Goal: Communication & Community: Participate in discussion

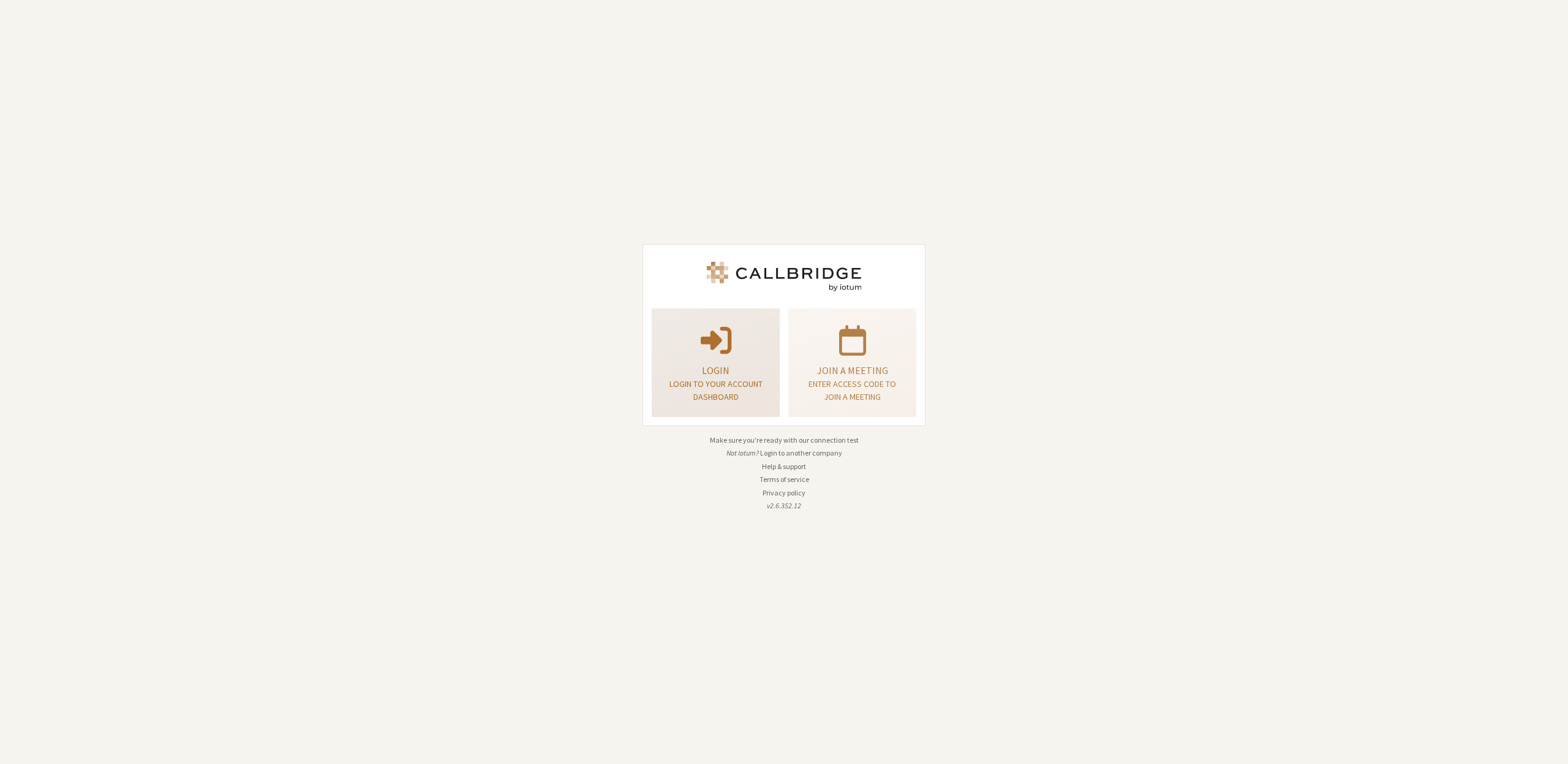
click at [704, 347] on span at bounding box center [716, 339] width 30 height 35
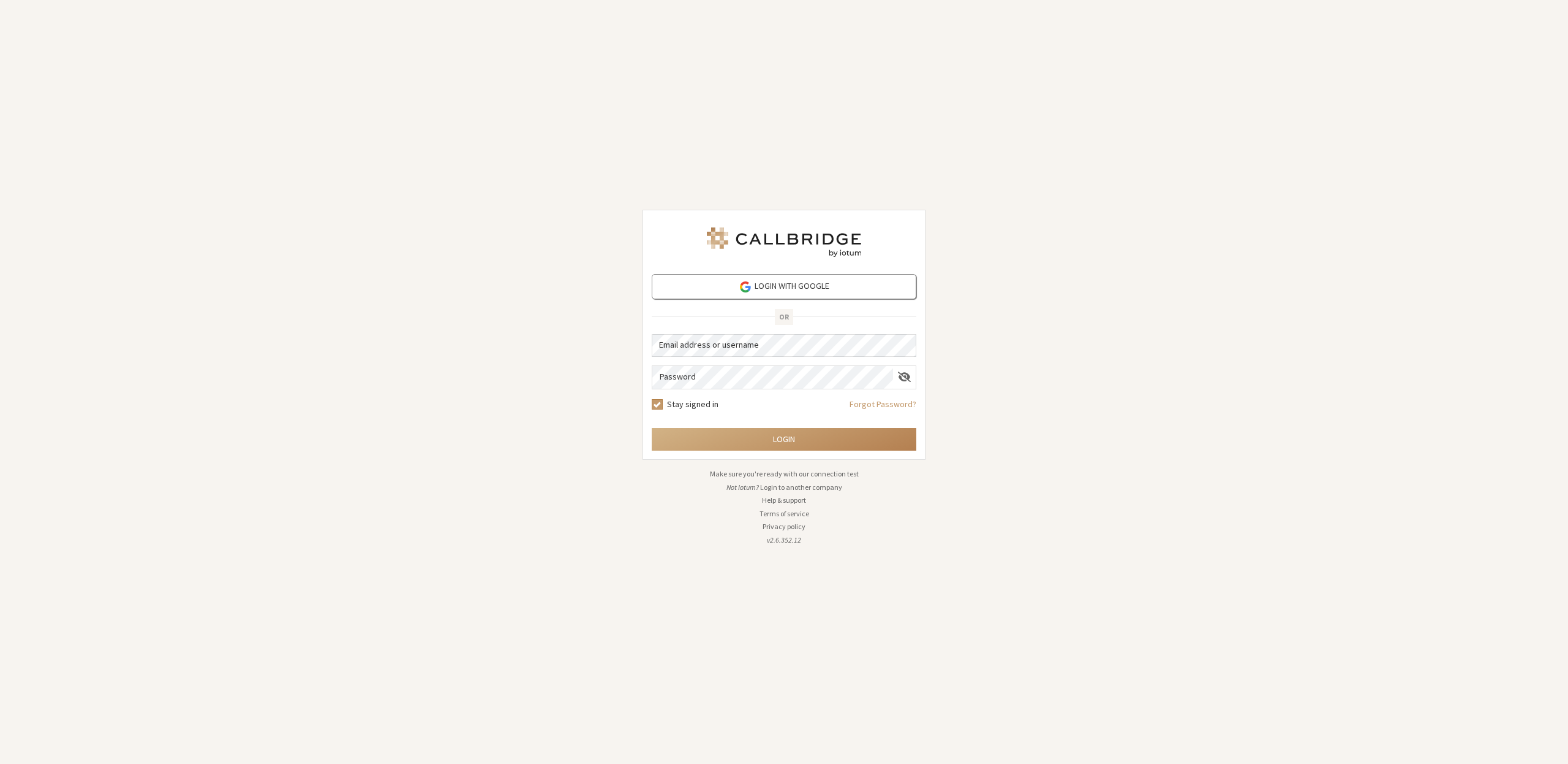
click at [724, 359] on form "Login with Google OR Email address or username Password Stay signed in Forgot P…" at bounding box center [784, 362] width 265 height 177
click at [788, 440] on button "Login" at bounding box center [784, 439] width 265 height 22
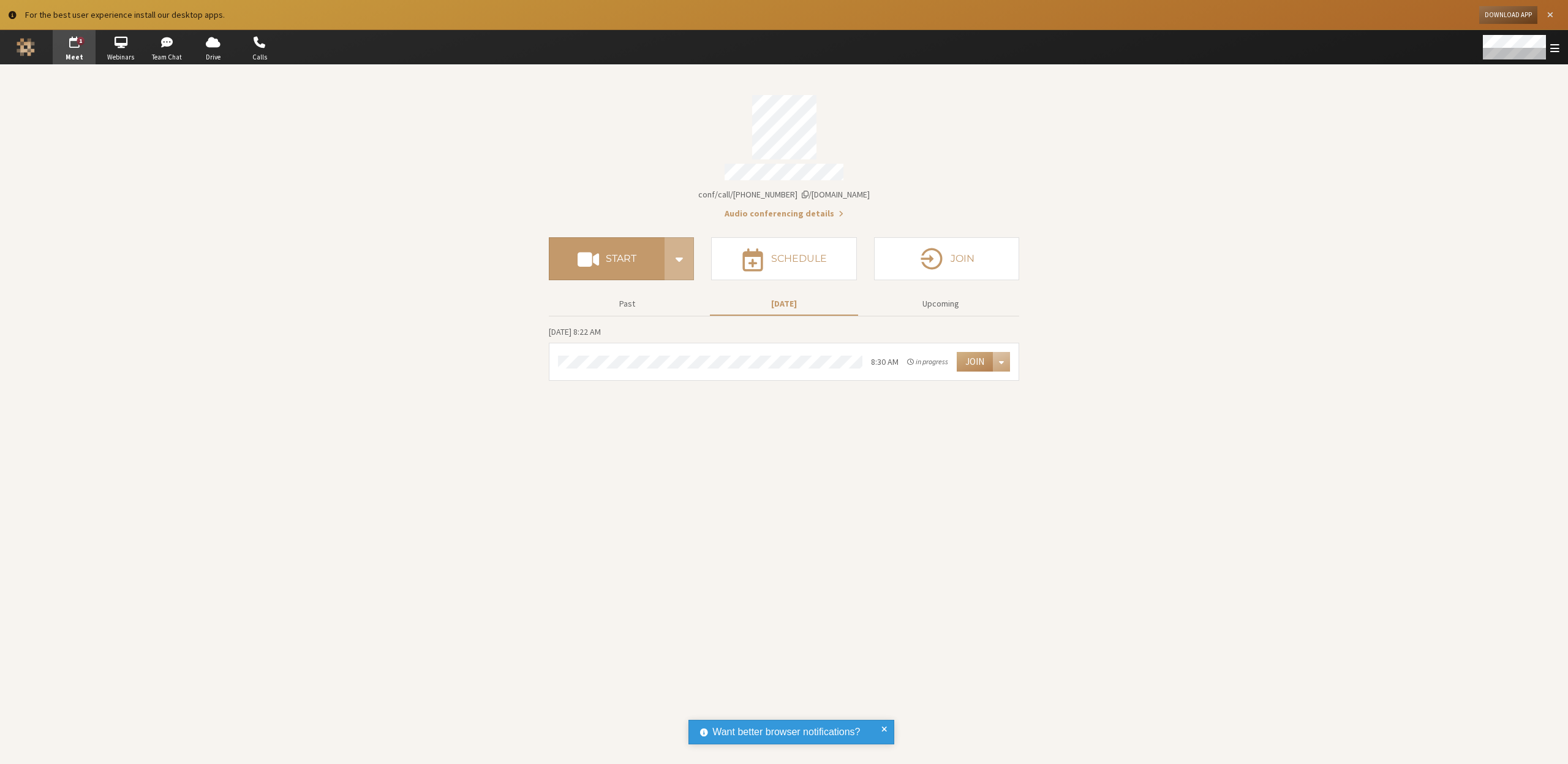
click at [1550, 19] on span "Close alert" at bounding box center [1550, 14] width 6 height 9
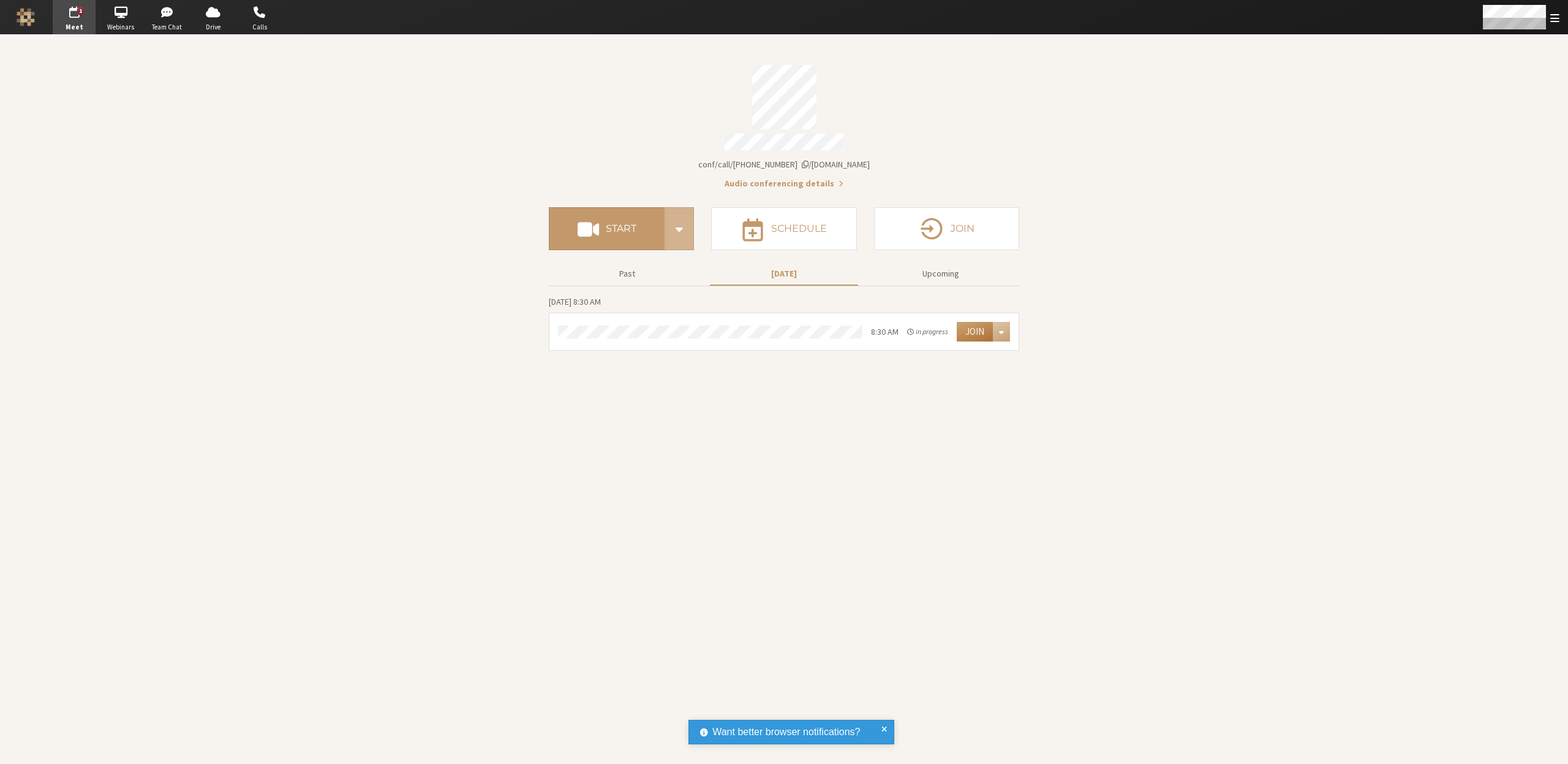
click at [980, 326] on button "Join" at bounding box center [974, 331] width 36 height 19
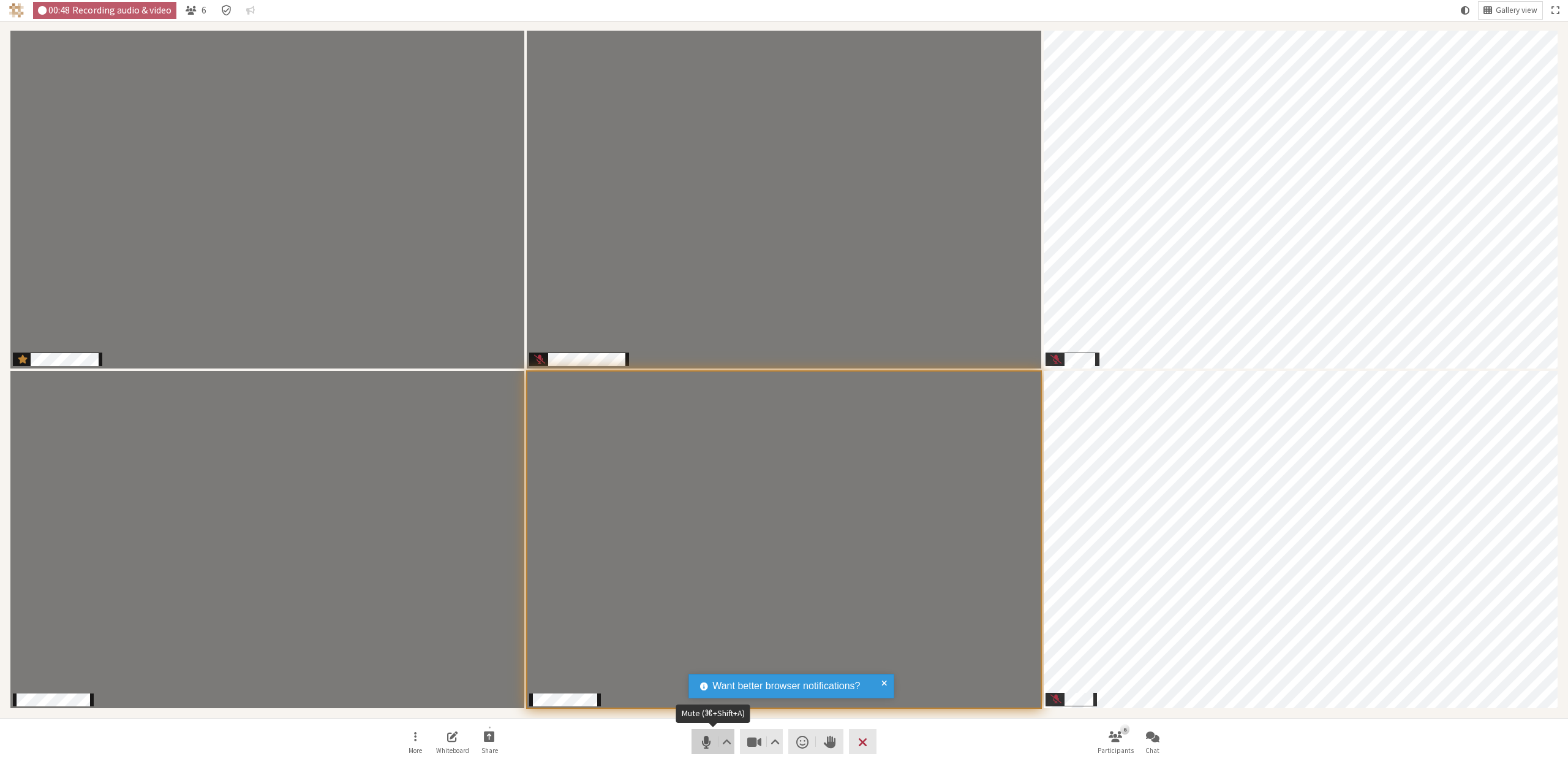
click at [702, 743] on span "Mute (⌘+Shift+A)" at bounding box center [706, 741] width 17 height 17
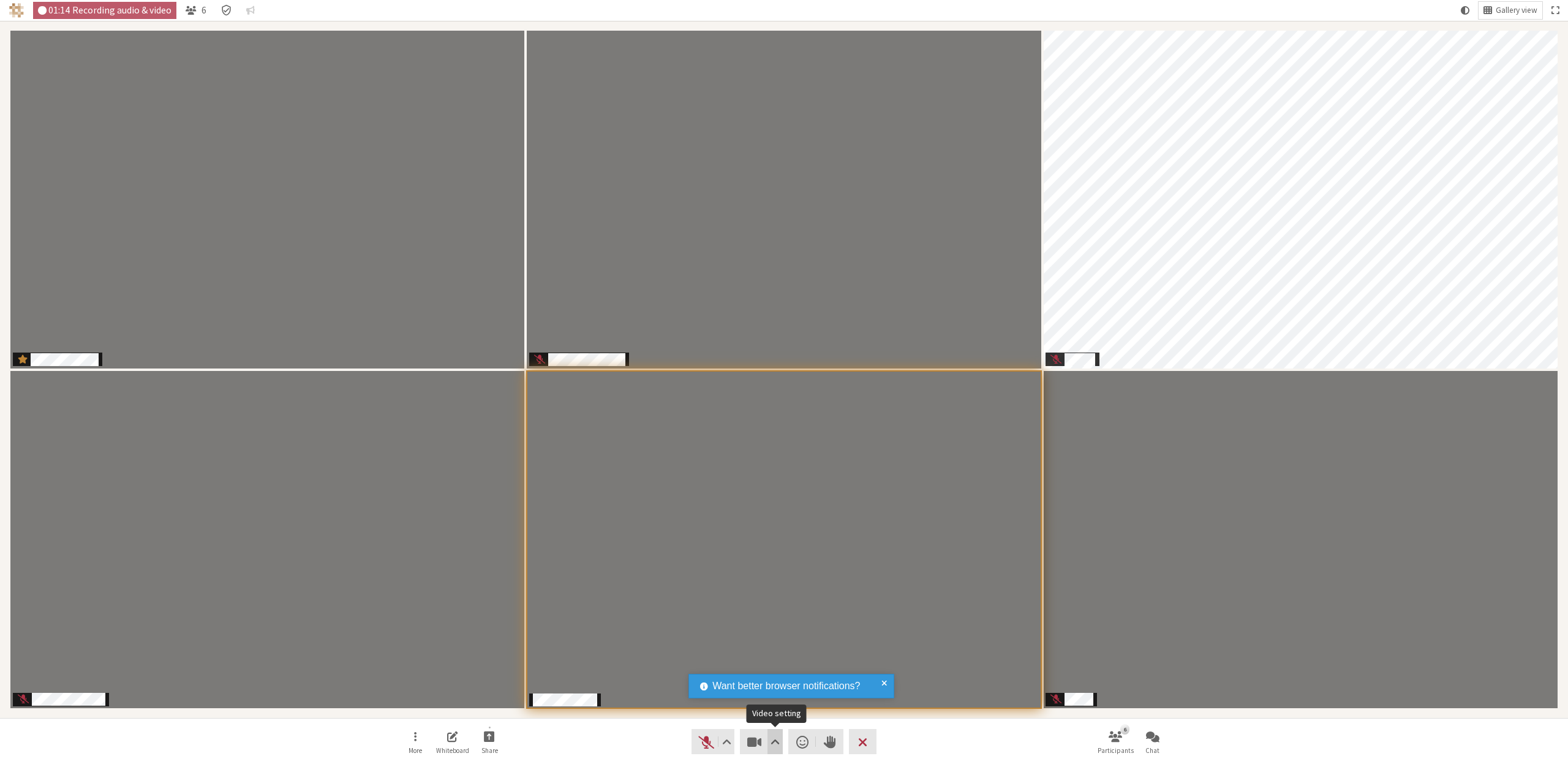
click at [776, 738] on span "Video setting" at bounding box center [775, 741] width 9 height 17
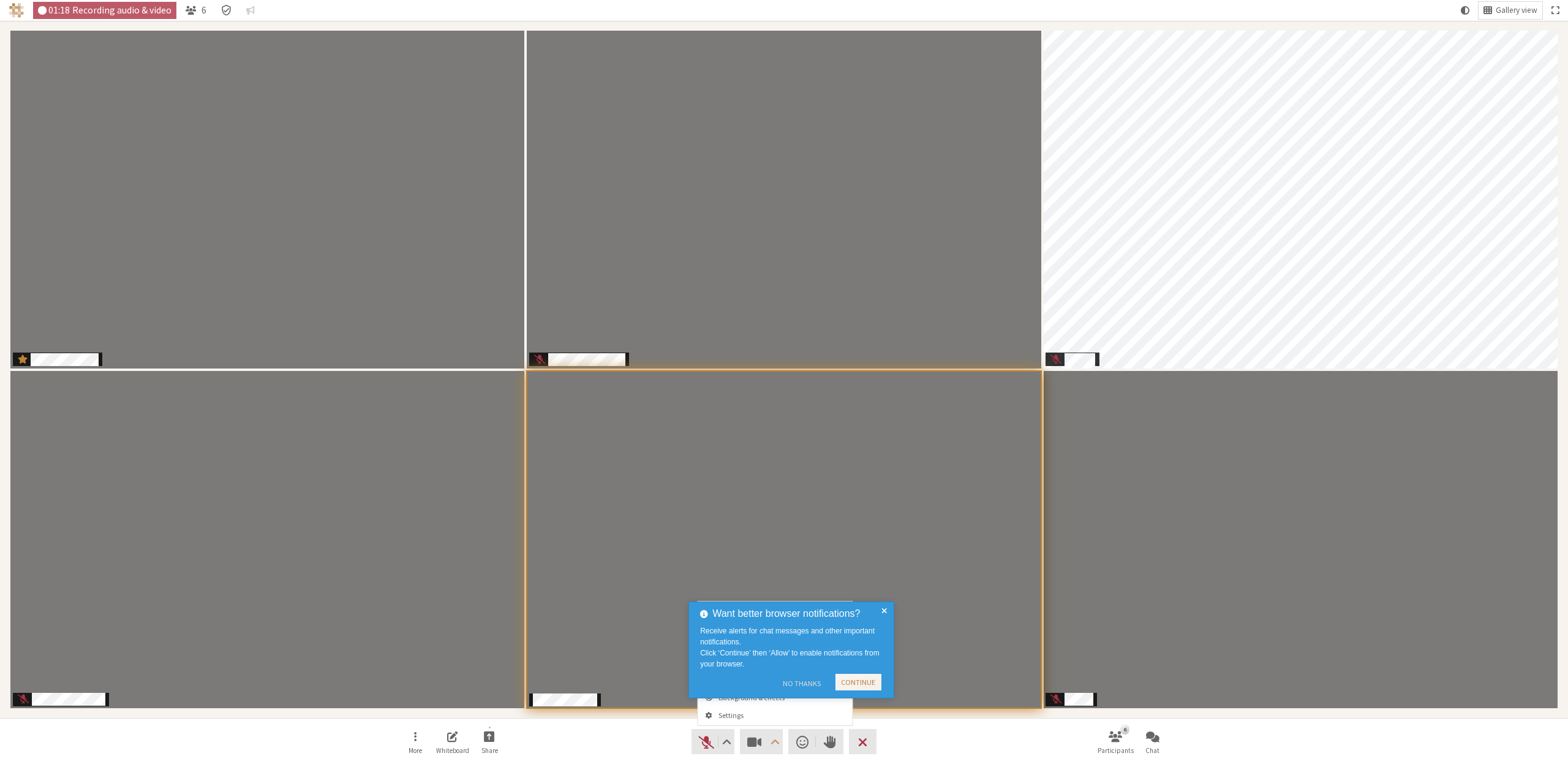
click at [804, 681] on button "No Thanks" at bounding box center [801, 683] width 50 height 19
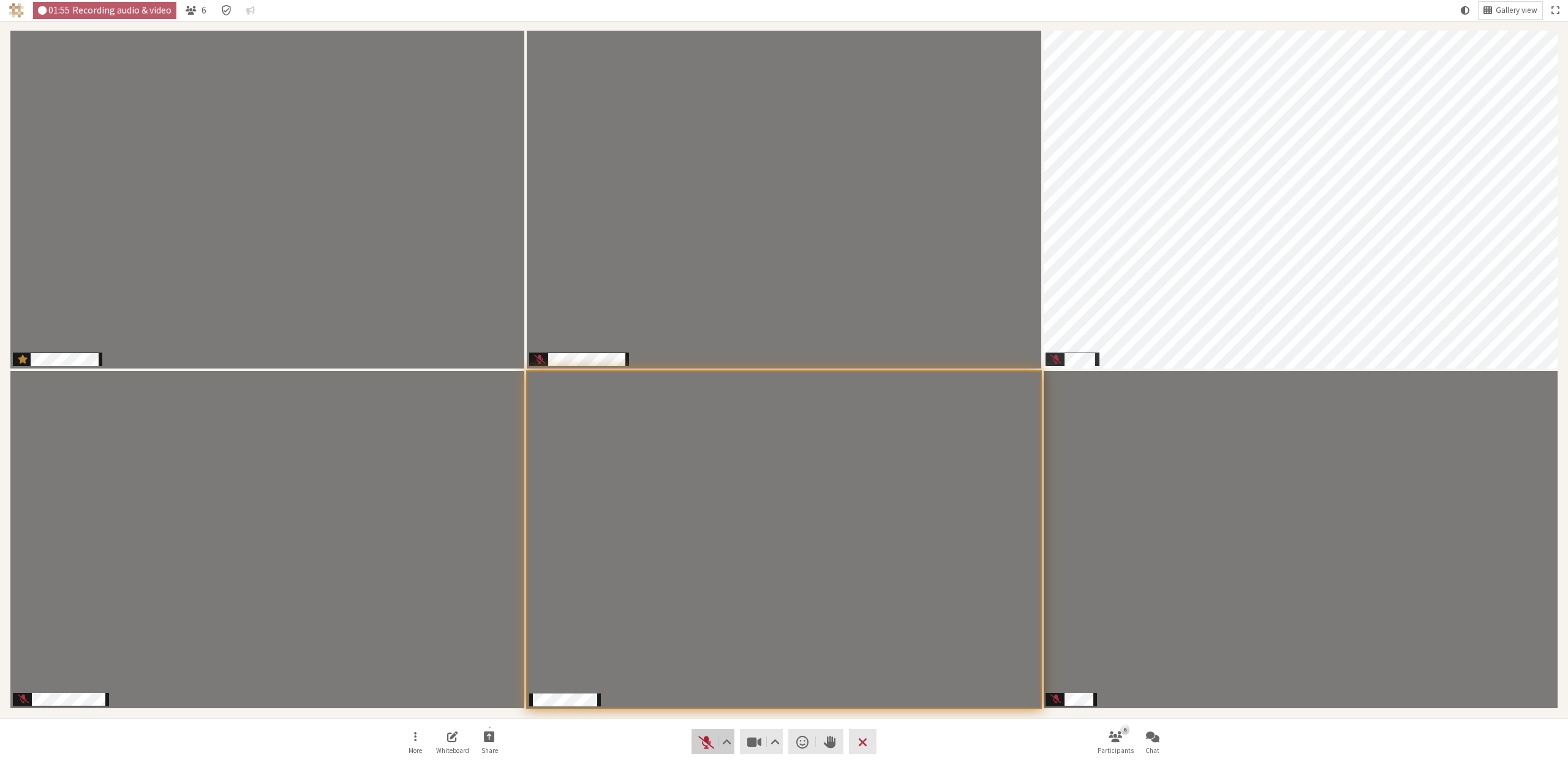
click at [703, 743] on span "Unmute (⌘+Shift+A)" at bounding box center [706, 741] width 17 height 17
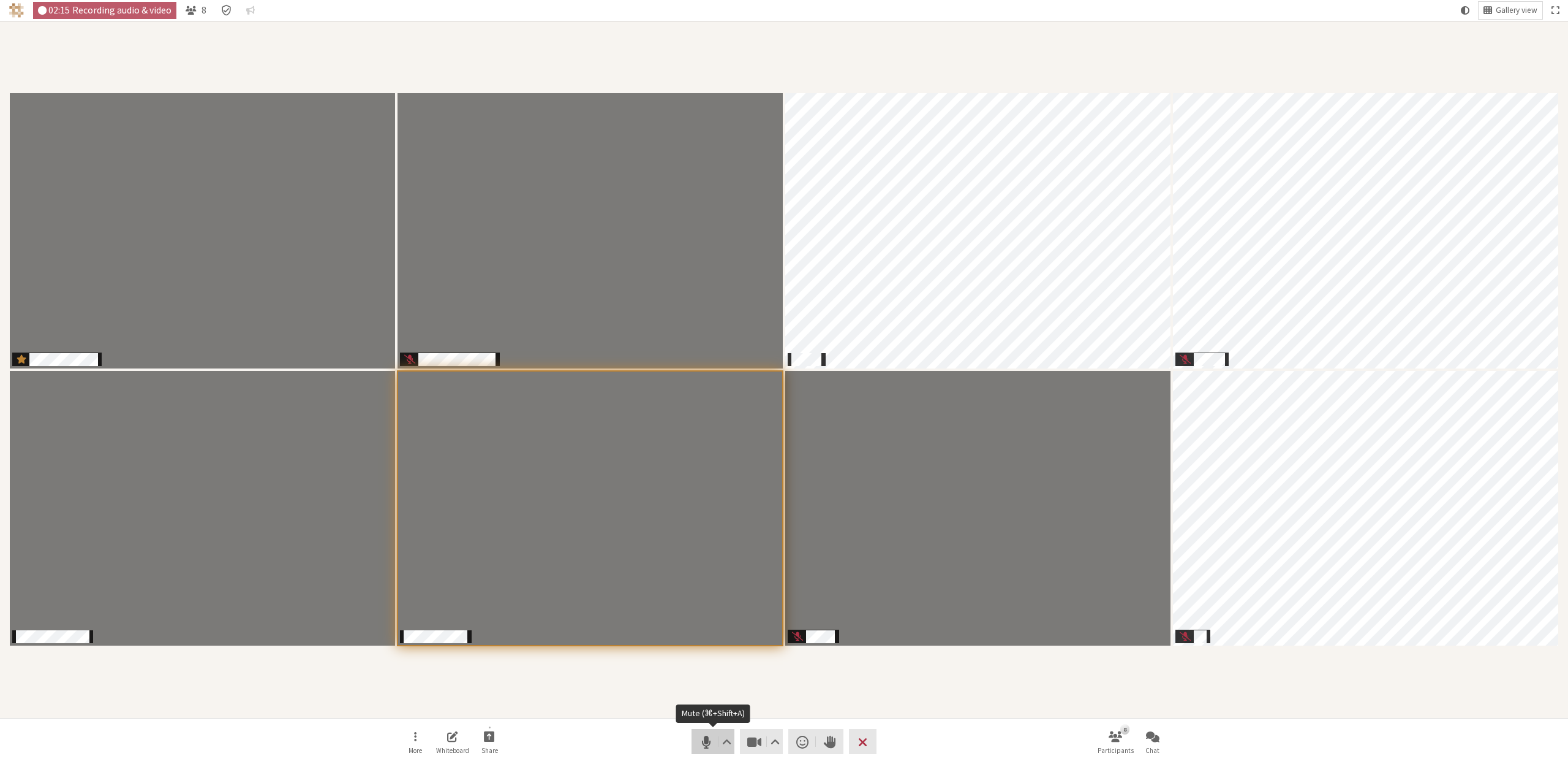
click at [696, 734] on button "Audio" at bounding box center [712, 741] width 43 height 25
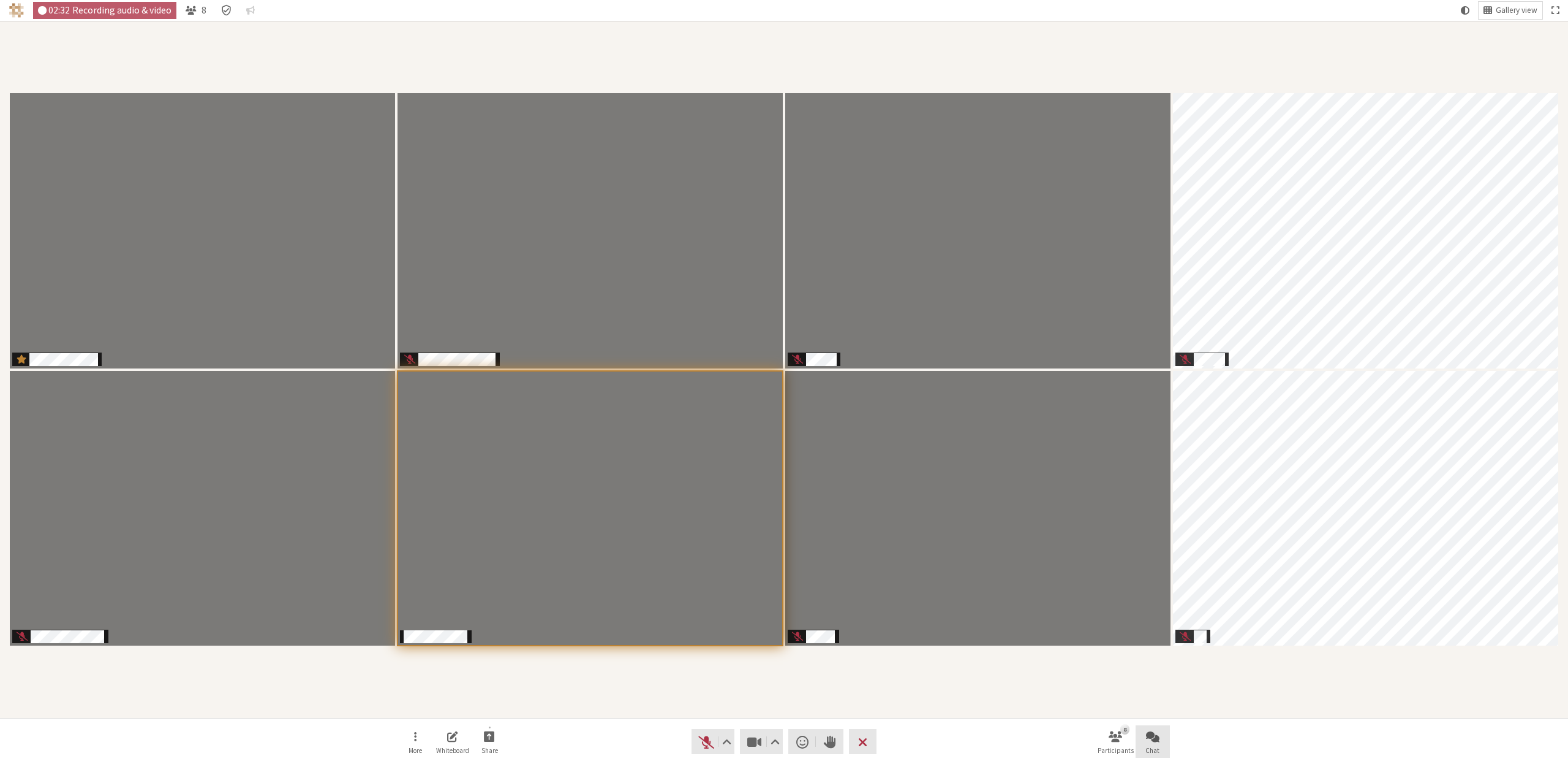
click at [1157, 741] on span "Open chat" at bounding box center [1153, 736] width 14 height 14
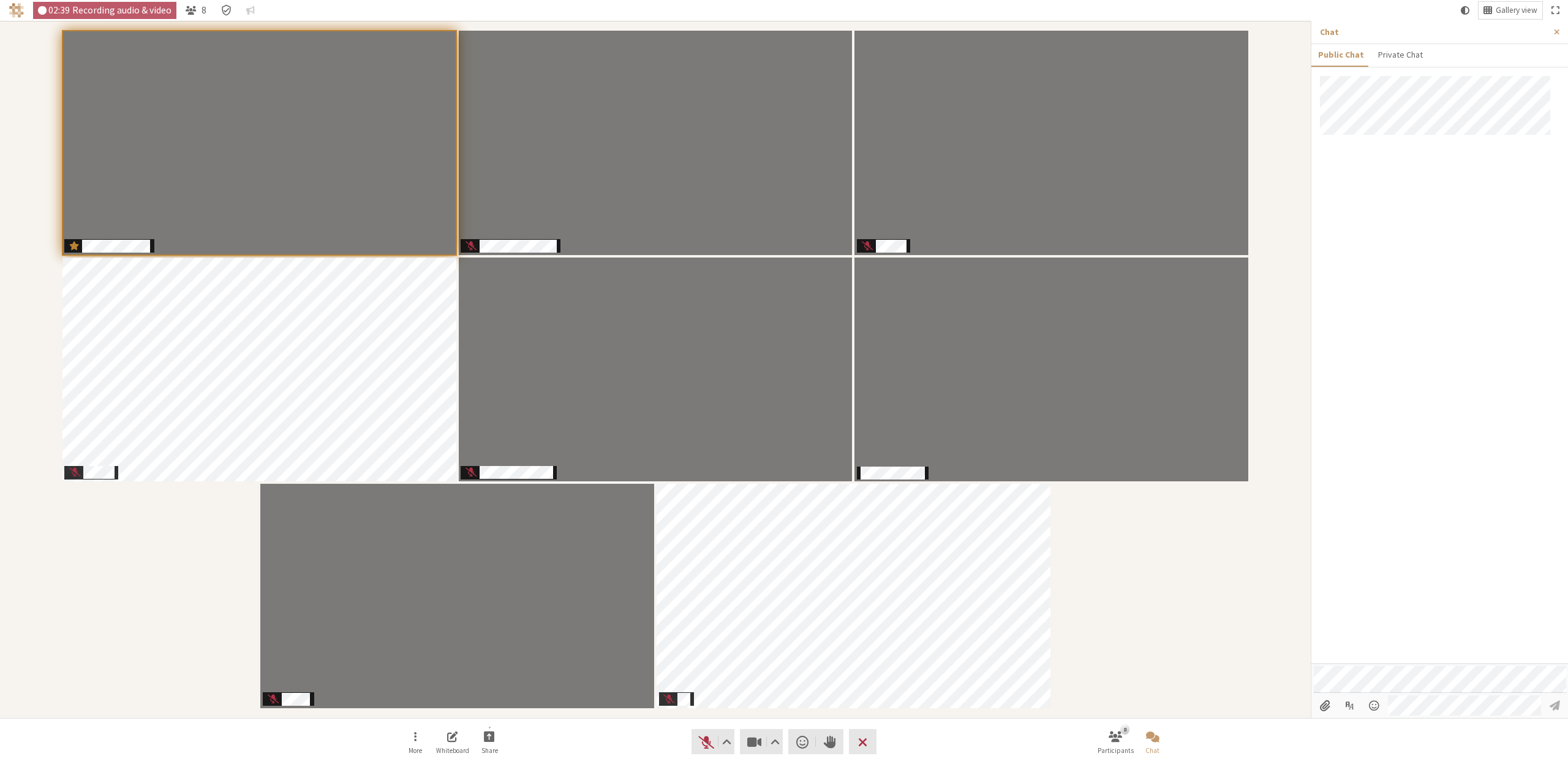
click at [149, 624] on div "Participants" at bounding box center [655, 369] width 1294 height 680
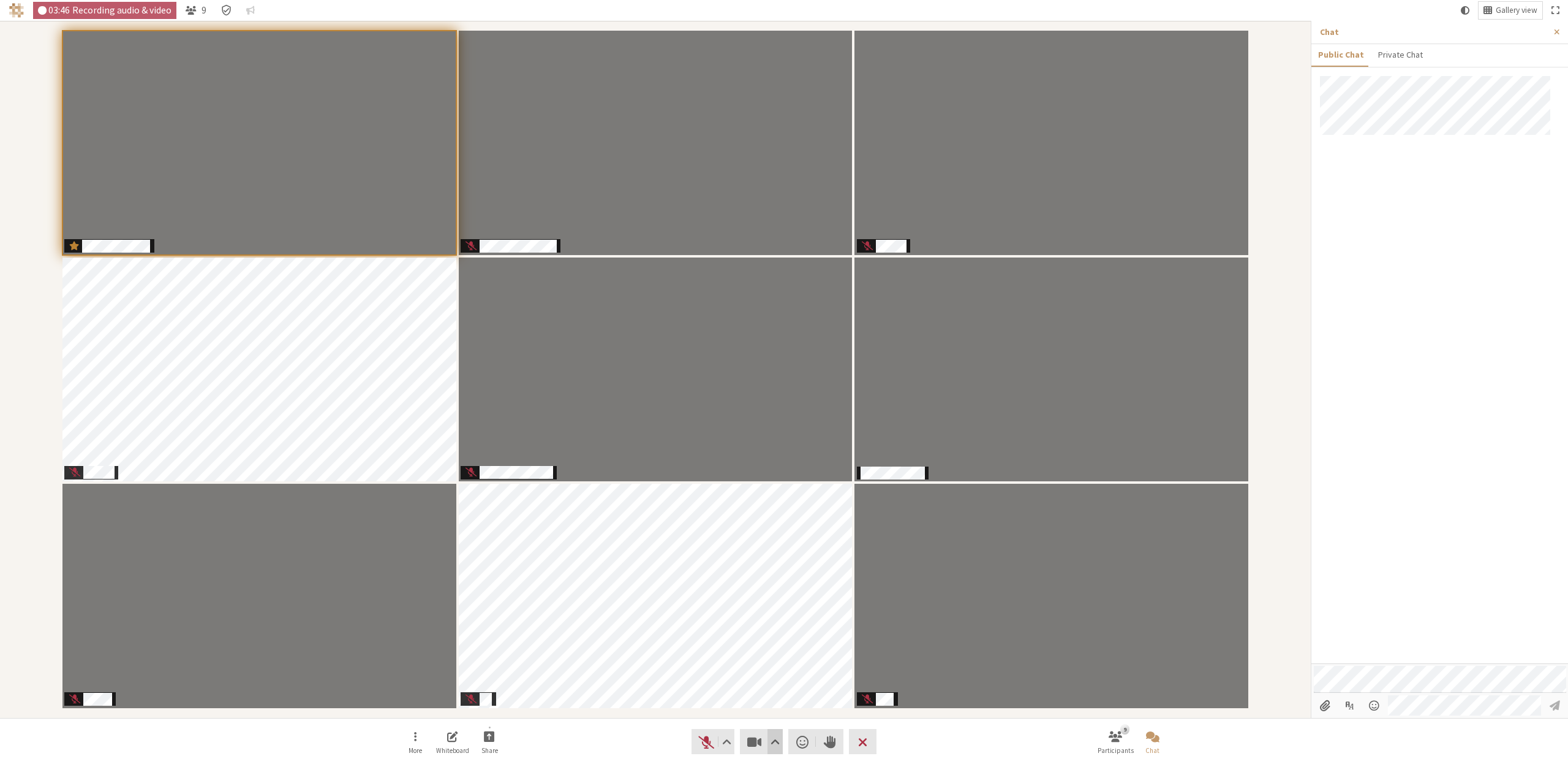
click at [777, 740] on span "Video setting" at bounding box center [775, 741] width 9 height 17
click at [751, 693] on span "Background & effects" at bounding box center [783, 697] width 128 height 8
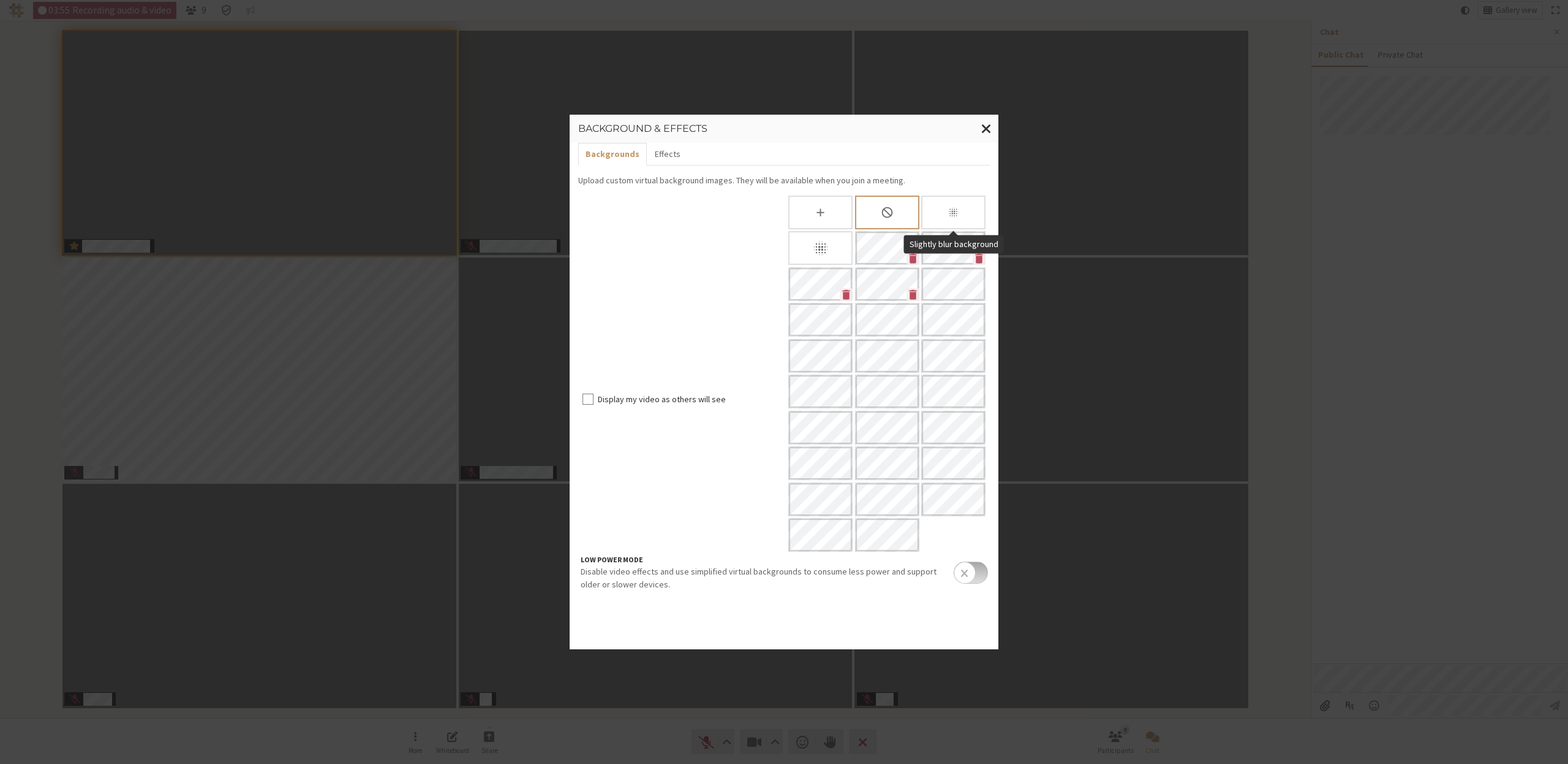
click at [968, 213] on div "Slightly blur background" at bounding box center [954, 213] width 64 height 34
click at [985, 129] on span "Close modal" at bounding box center [987, 128] width 10 height 15
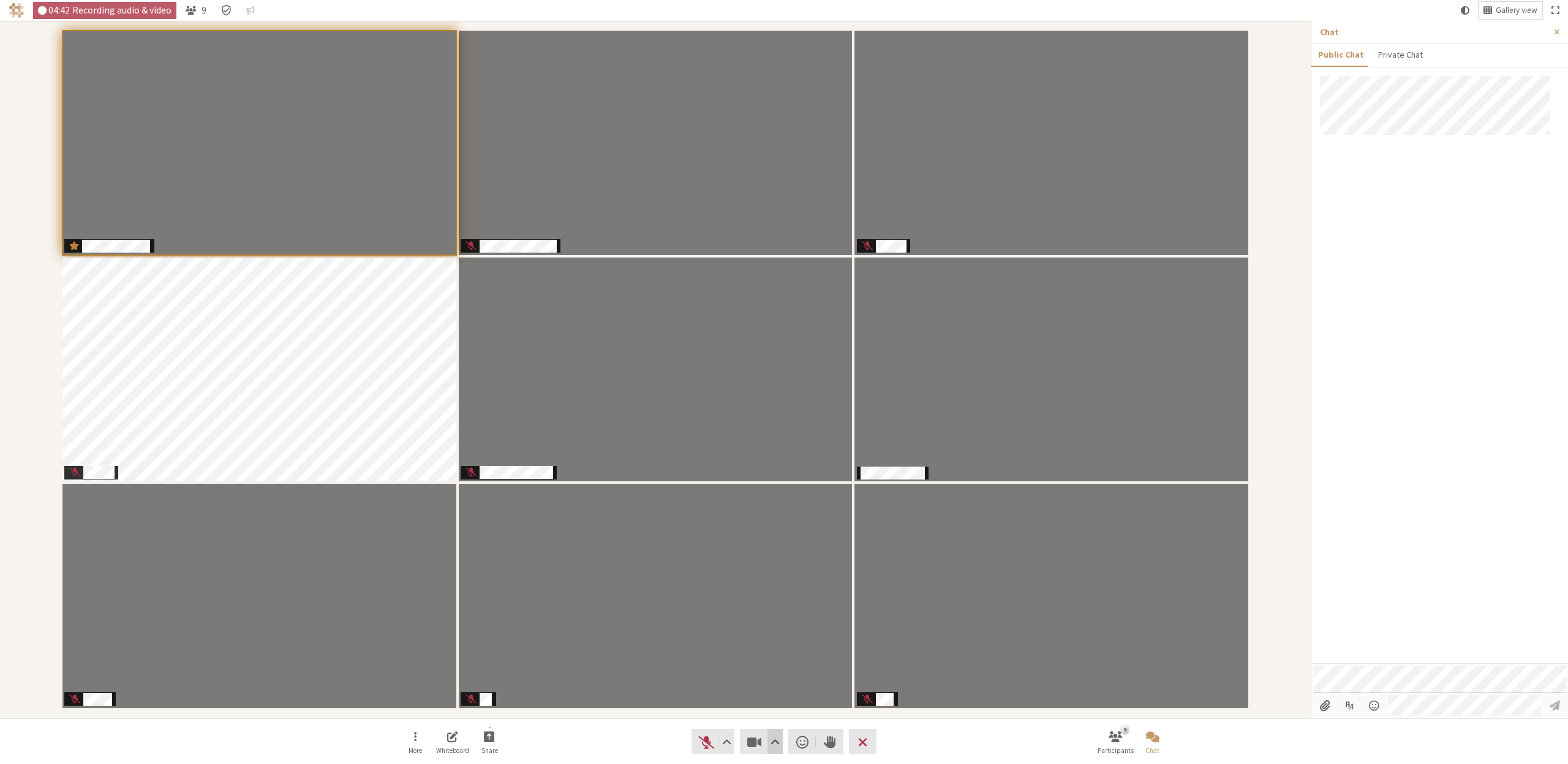
click at [775, 742] on span "Video setting" at bounding box center [775, 741] width 9 height 17
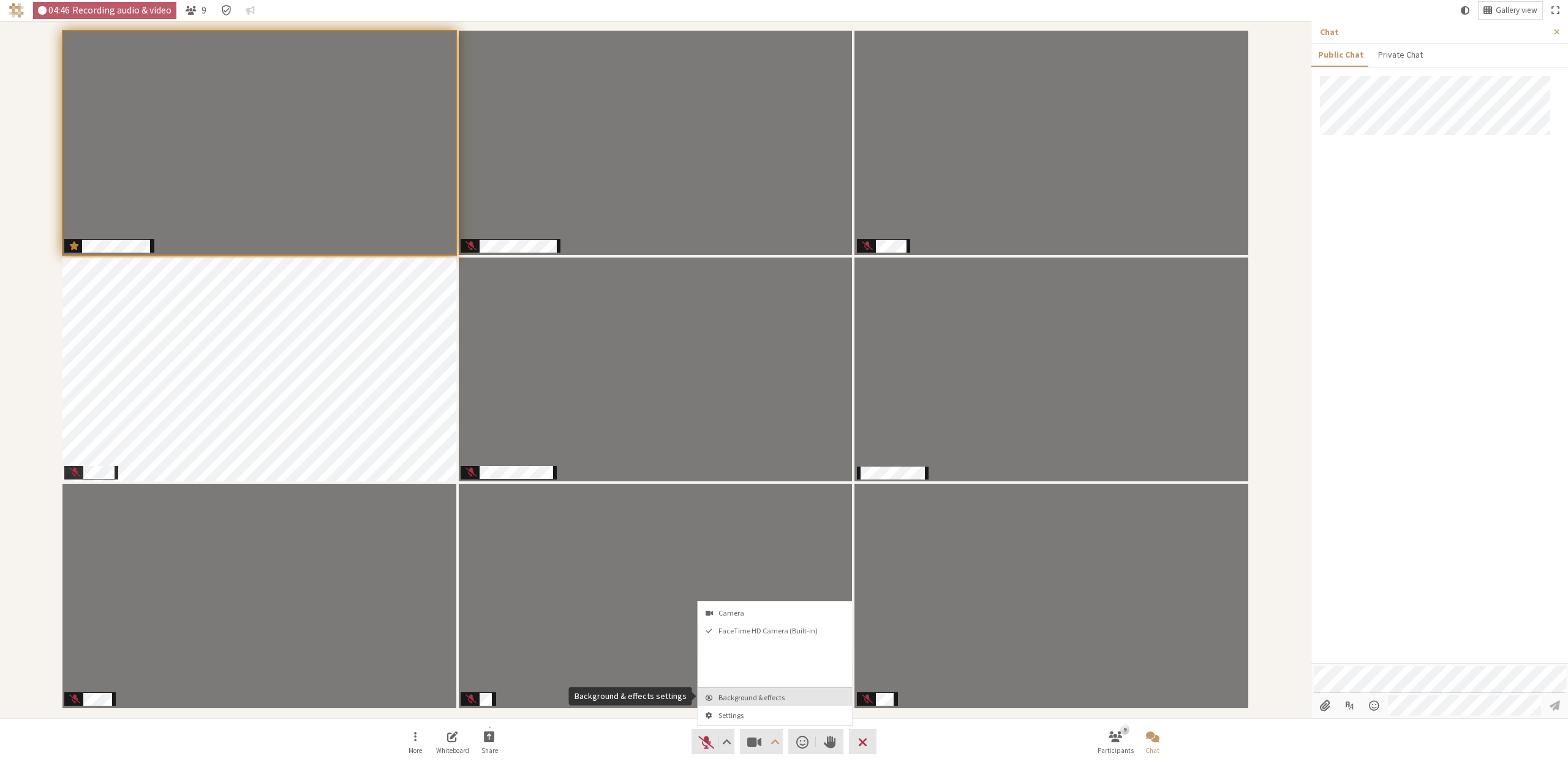
click at [764, 697] on span "Background & effects" at bounding box center [783, 697] width 128 height 8
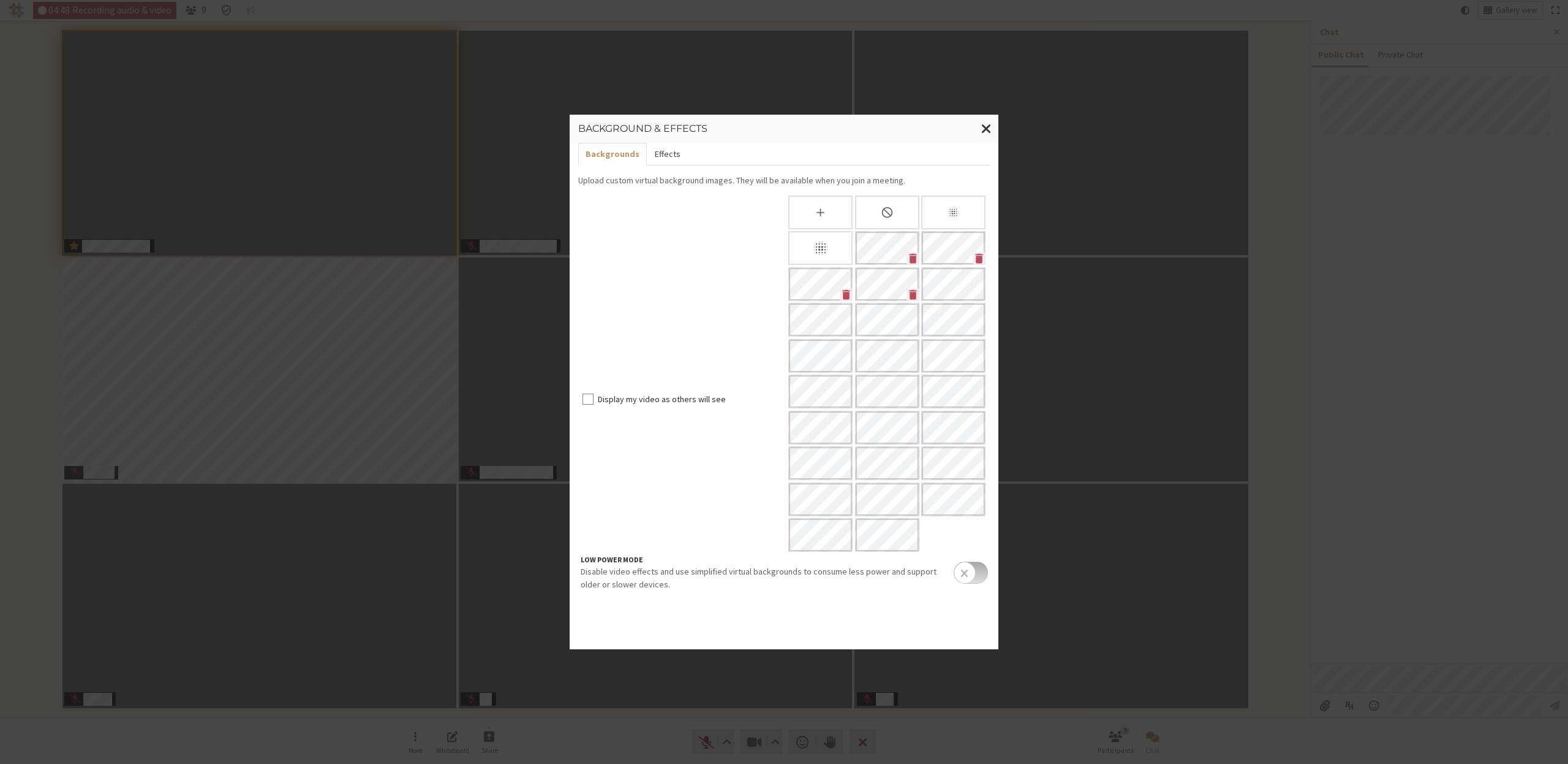
click at [657, 156] on button "Effects" at bounding box center [667, 154] width 40 height 22
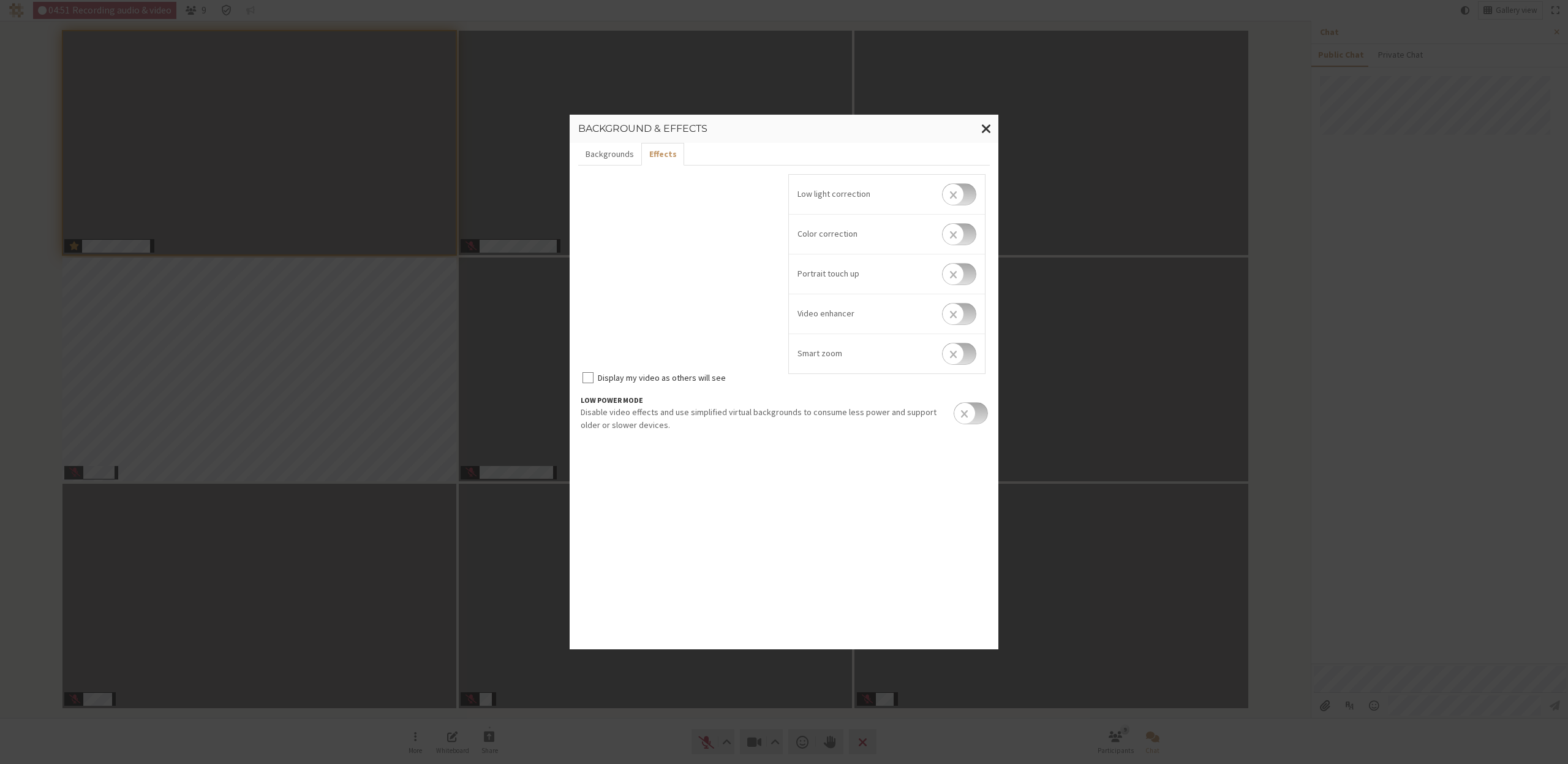
click at [970, 356] on input "checkbox" at bounding box center [959, 353] width 34 height 22
checkbox input "true"
click at [989, 131] on span "Close modal" at bounding box center [987, 128] width 10 height 15
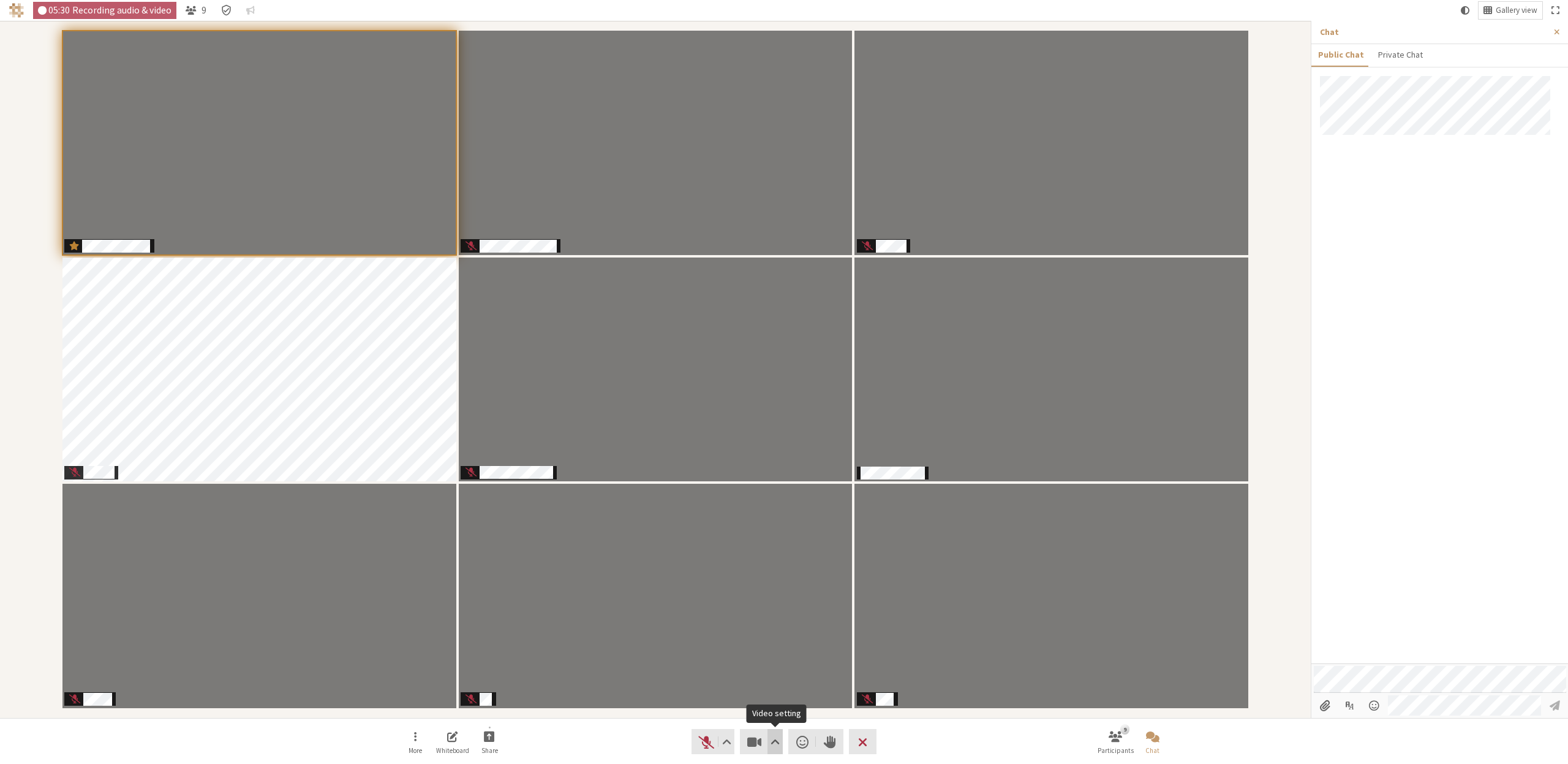
click at [777, 743] on span "Video setting" at bounding box center [775, 741] width 9 height 17
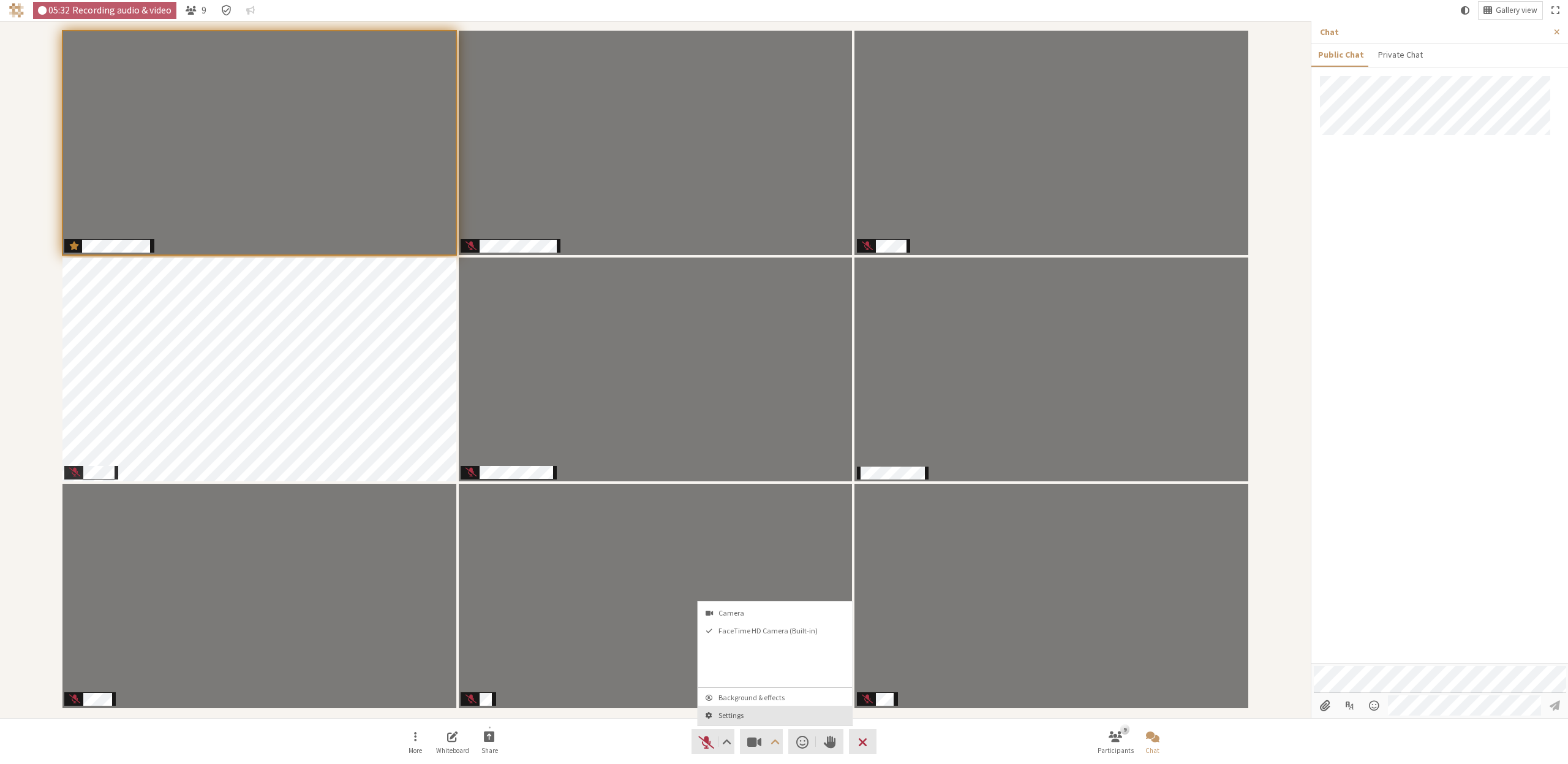
click at [753, 709] on button "Settings" at bounding box center [776, 715] width 154 height 19
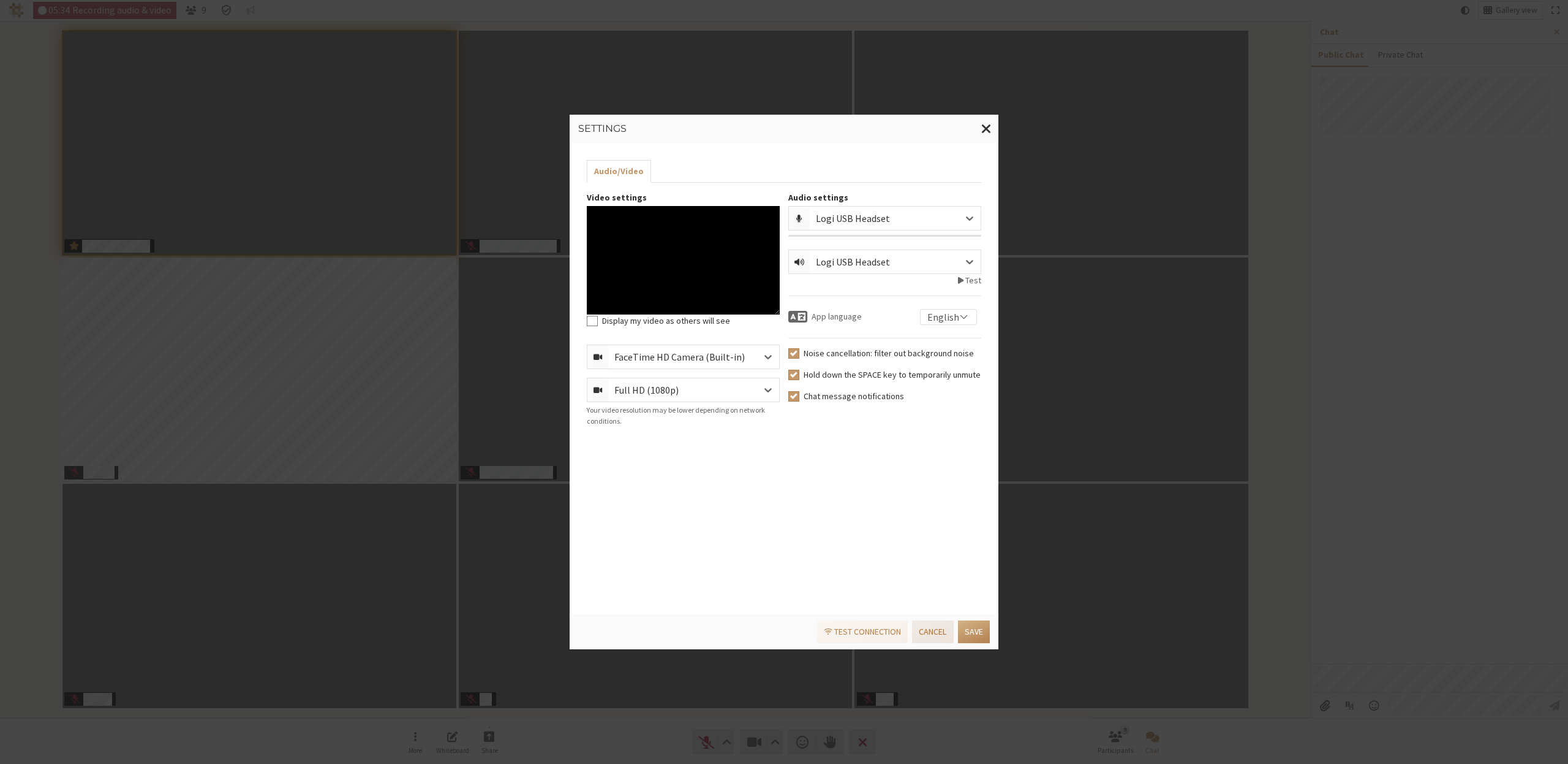
click at [928, 632] on button "Cancel" at bounding box center [932, 632] width 41 height 22
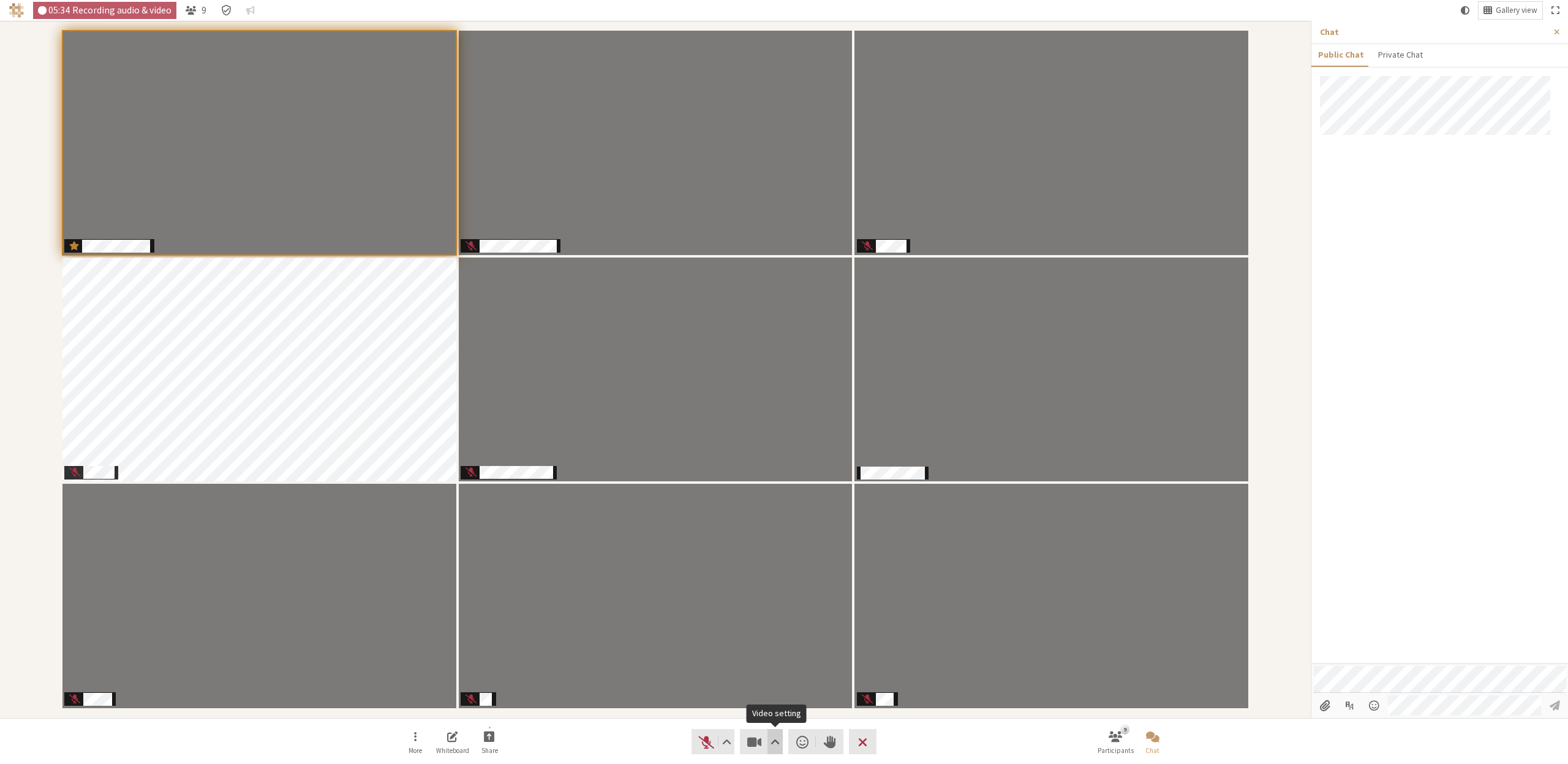
click at [774, 741] on span "Video setting" at bounding box center [775, 741] width 9 height 17
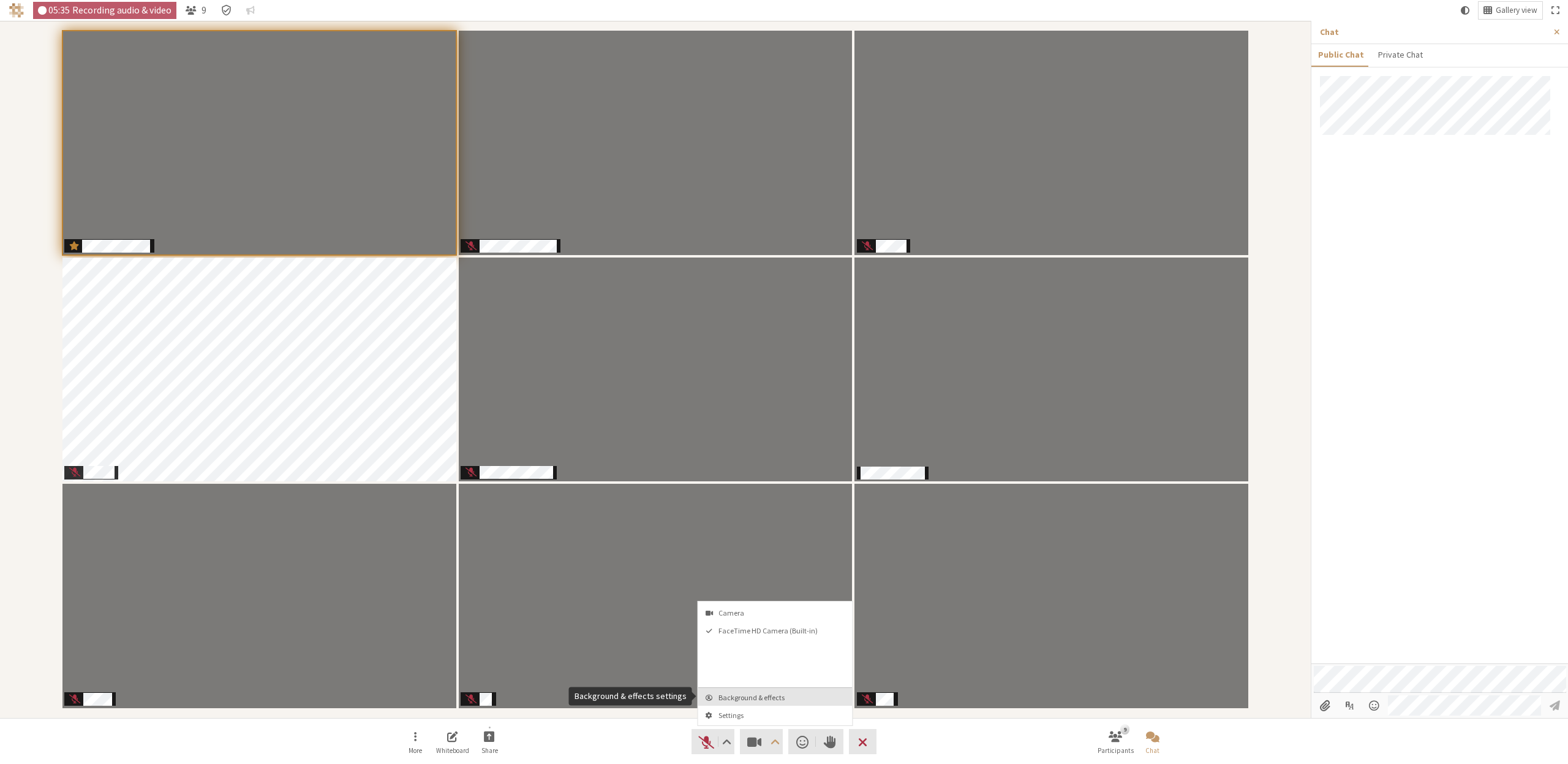
click at [754, 697] on span "Background & effects" at bounding box center [783, 697] width 128 height 8
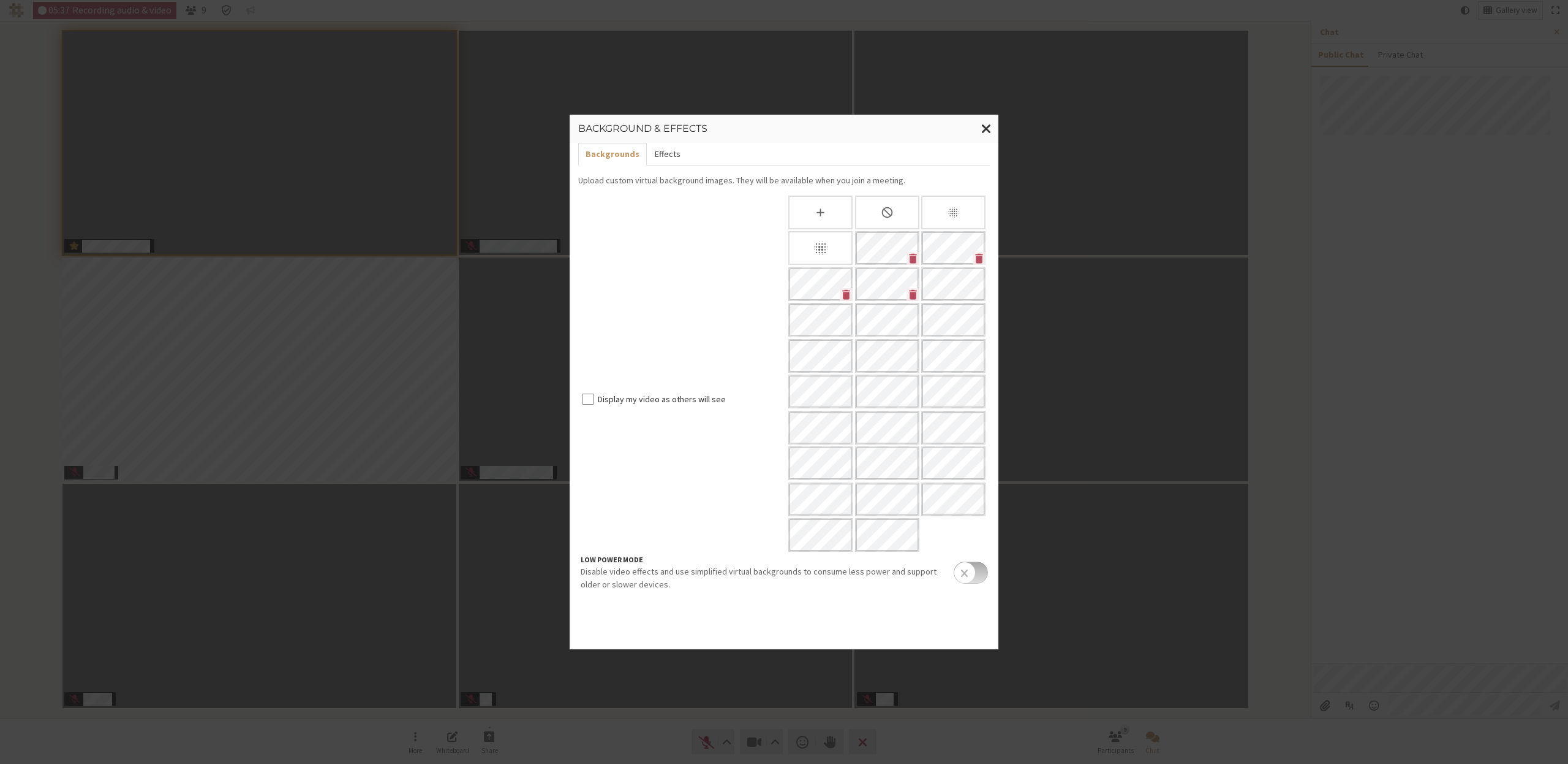
click at [661, 155] on button "Effects" at bounding box center [667, 154] width 40 height 22
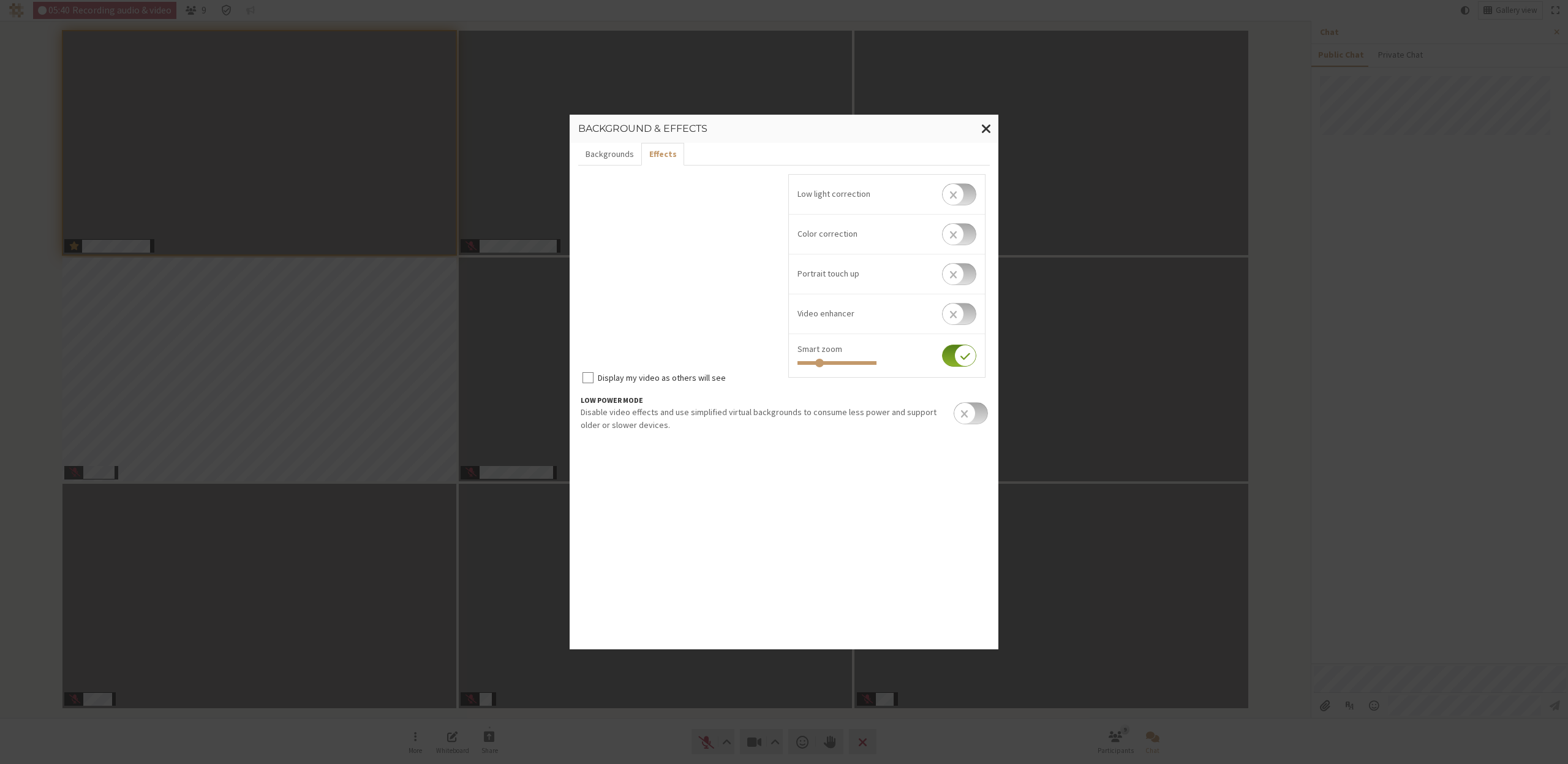
click at [970, 273] on input "checkbox" at bounding box center [959, 274] width 34 height 22
checkbox input "true"
click at [987, 129] on span "Close modal" at bounding box center [987, 128] width 10 height 15
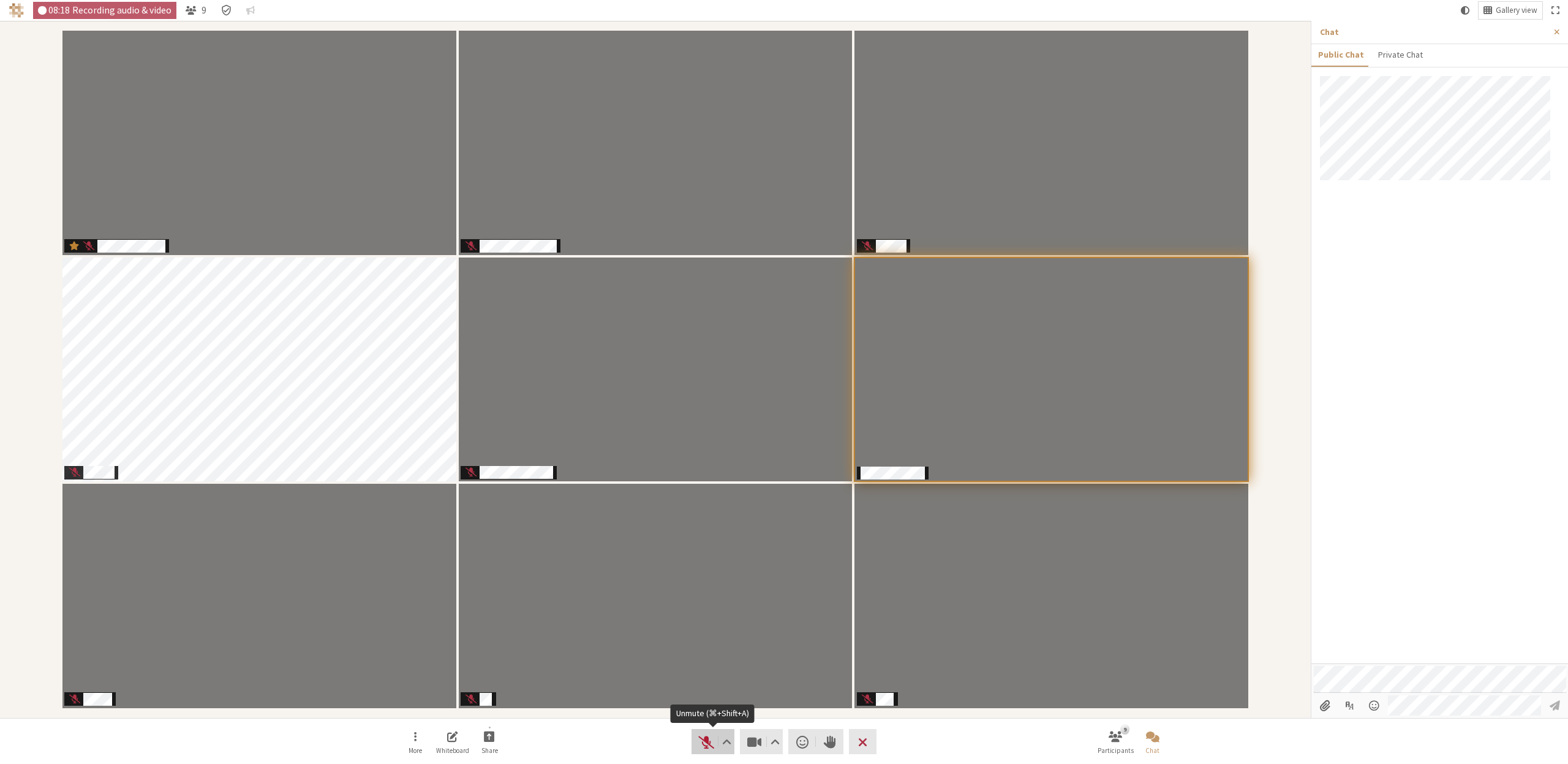
click at [703, 738] on span "Unmute (⌘+Shift+A)" at bounding box center [706, 741] width 17 height 17
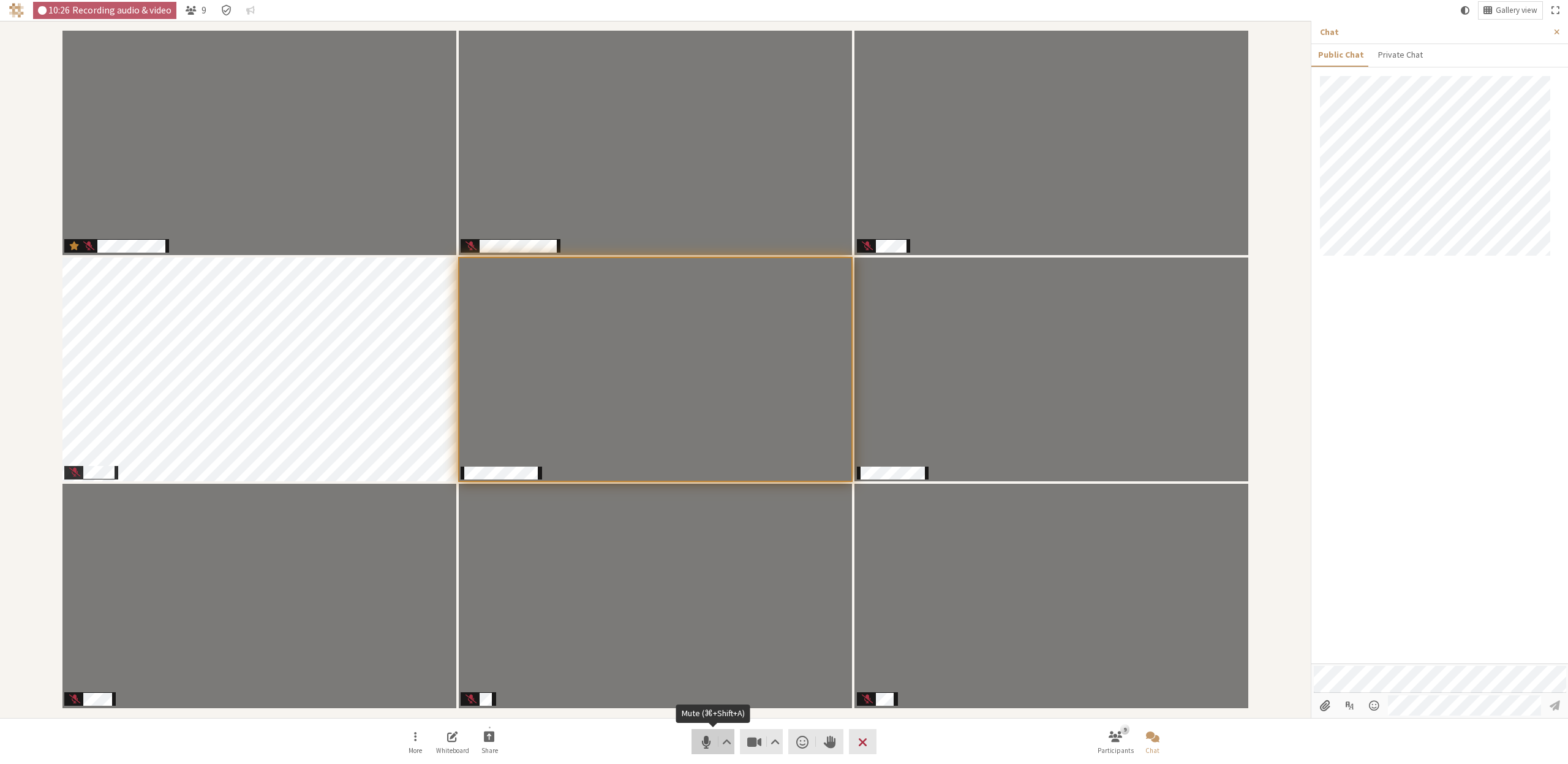
click at [707, 737] on span "Mute (⌘+Shift+A)" at bounding box center [706, 741] width 17 height 17
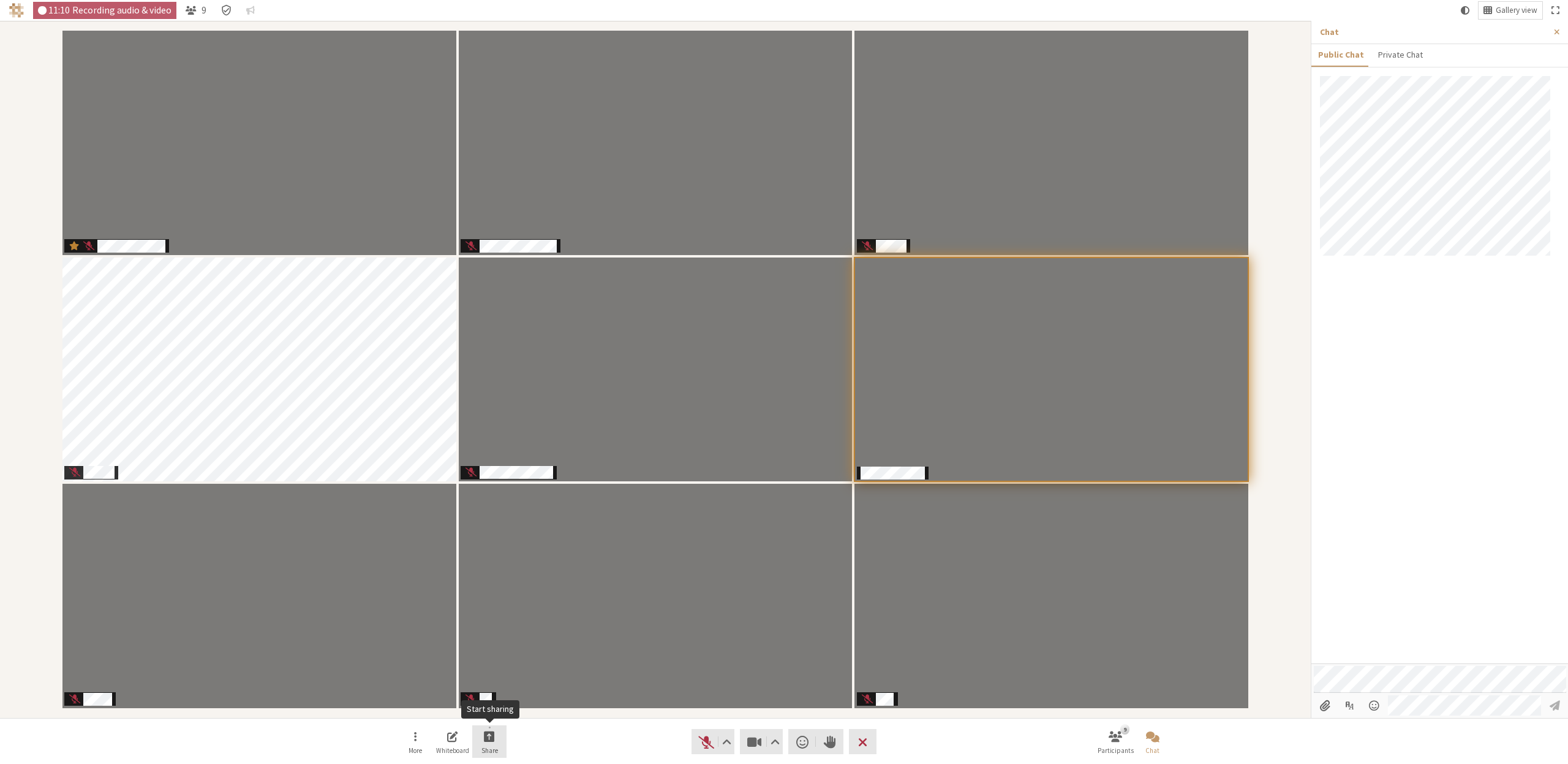
click at [492, 745] on button "Share" at bounding box center [489, 742] width 34 height 33
click at [500, 699] on button "Share my screen" at bounding box center [491, 708] width 119 height 22
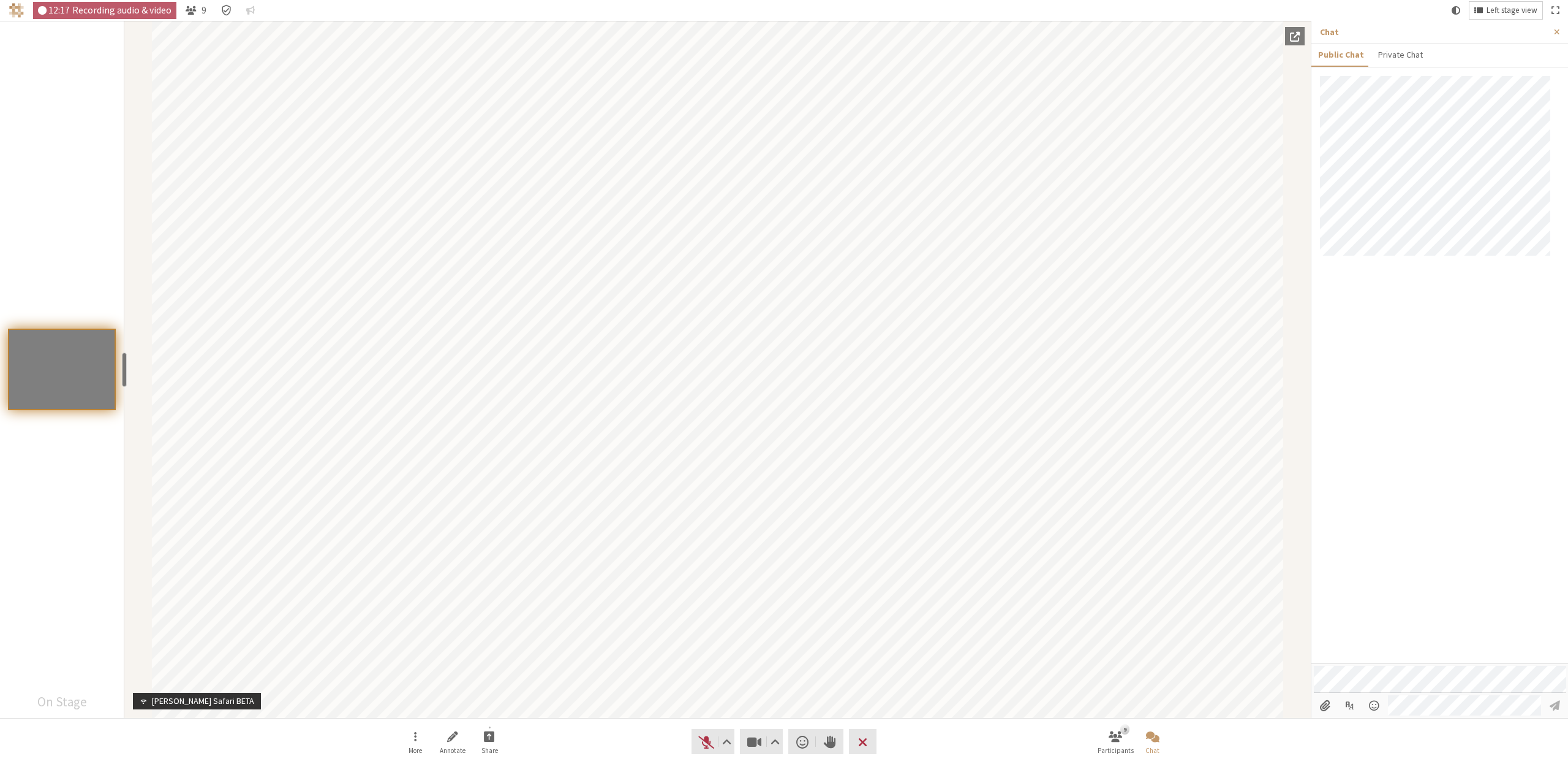
click at [1517, 17] on button "Left stage view" at bounding box center [1505, 10] width 73 height 17
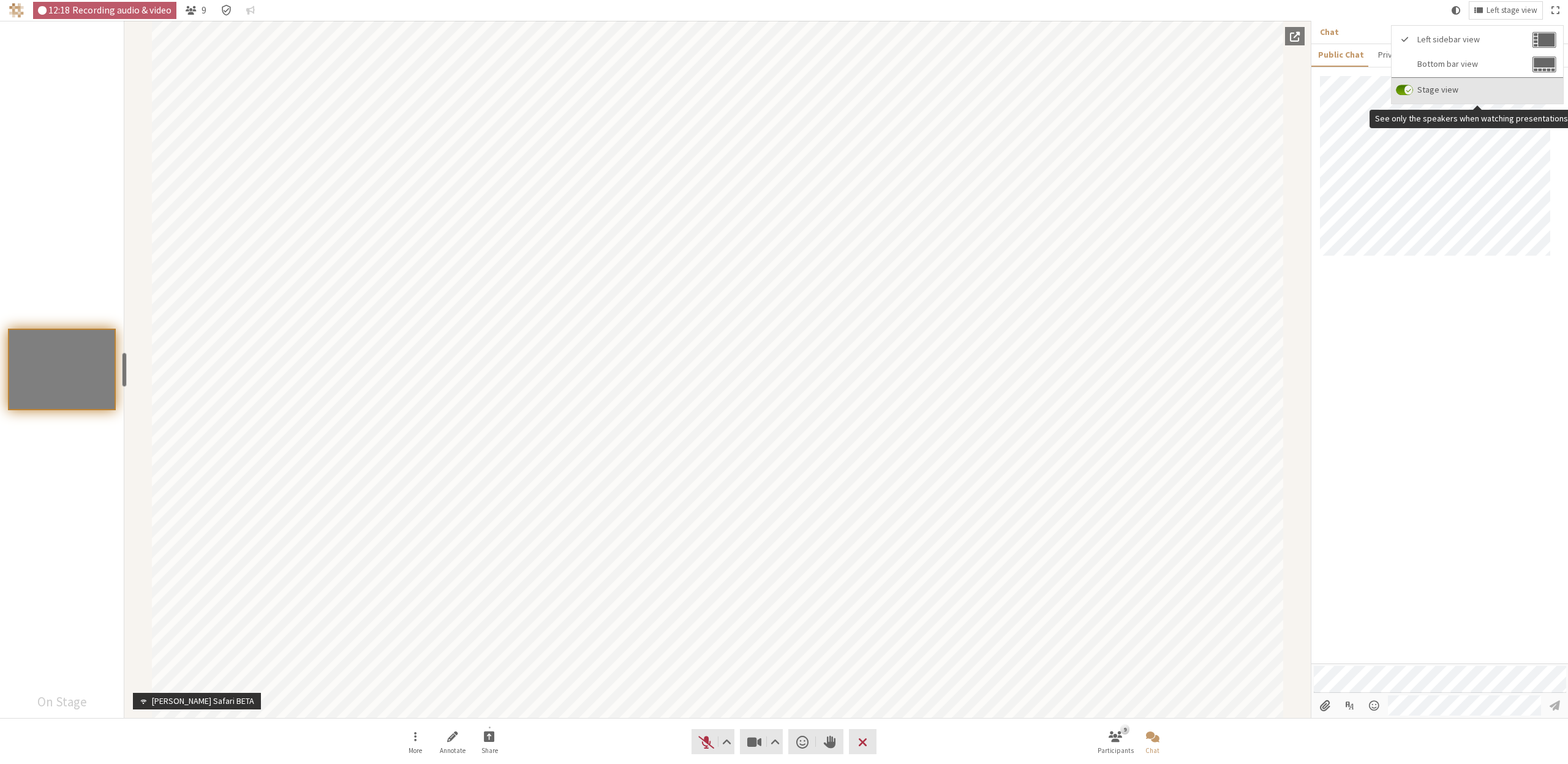
click at [1428, 87] on span "Stage view" at bounding box center [1487, 89] width 140 height 9
click at [1413, 87] on input "Stage view" at bounding box center [1404, 90] width 17 height 11
checkbox input "false"
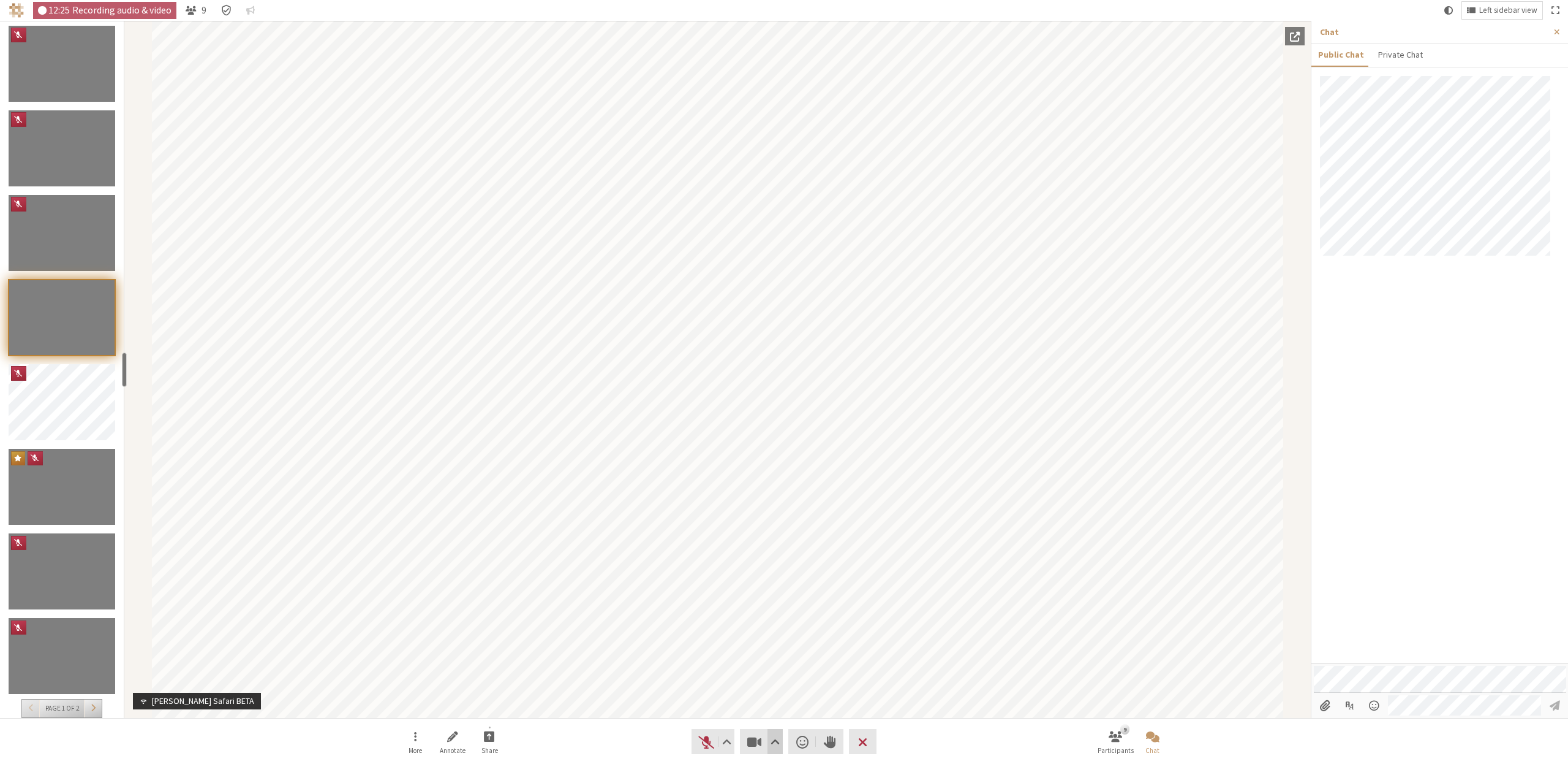
click at [774, 738] on span "Video setting" at bounding box center [775, 741] width 9 height 17
click at [769, 701] on span "Background & effects" at bounding box center [783, 697] width 128 height 8
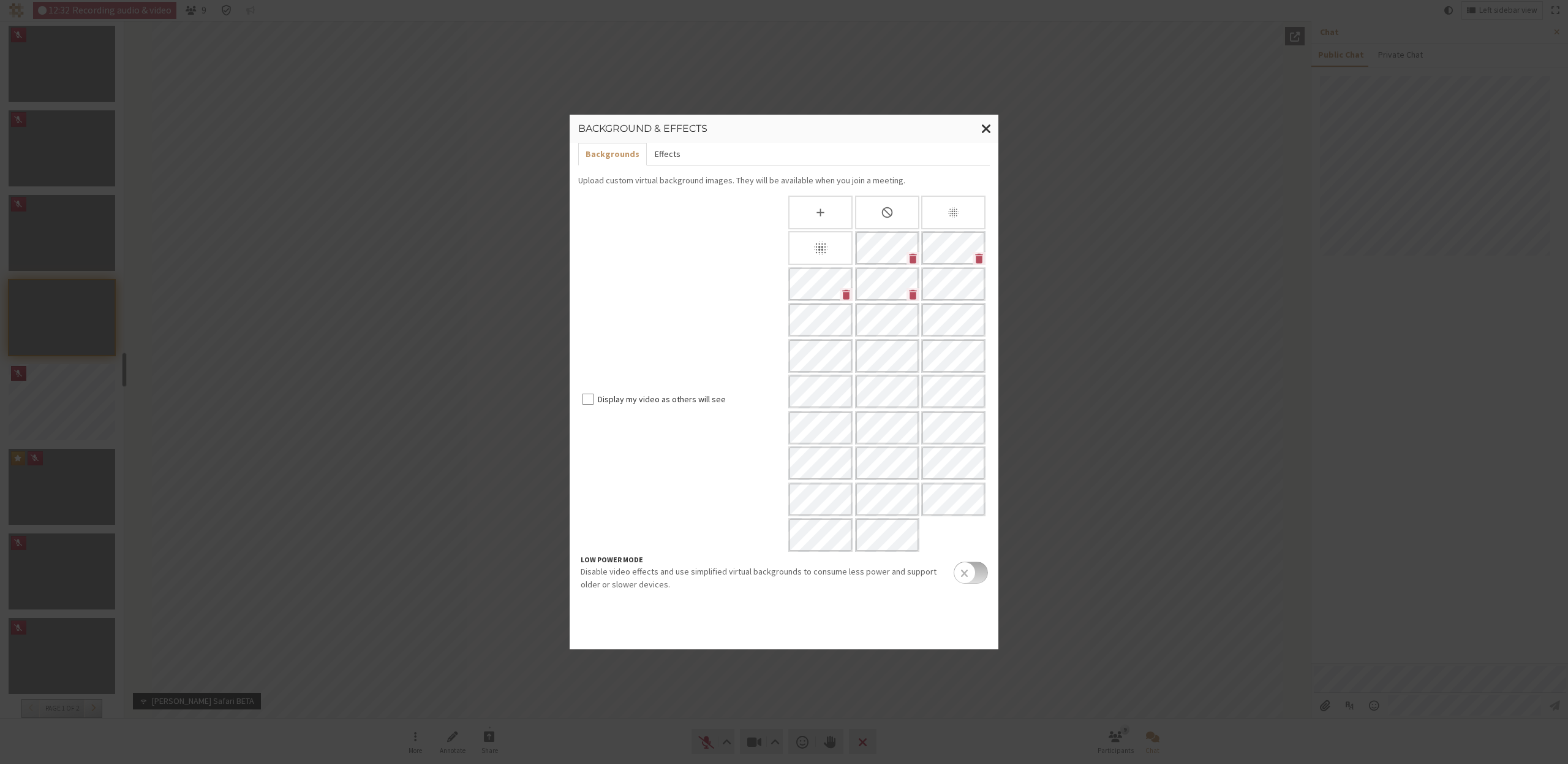
click at [654, 152] on button "Effects" at bounding box center [667, 154] width 40 height 22
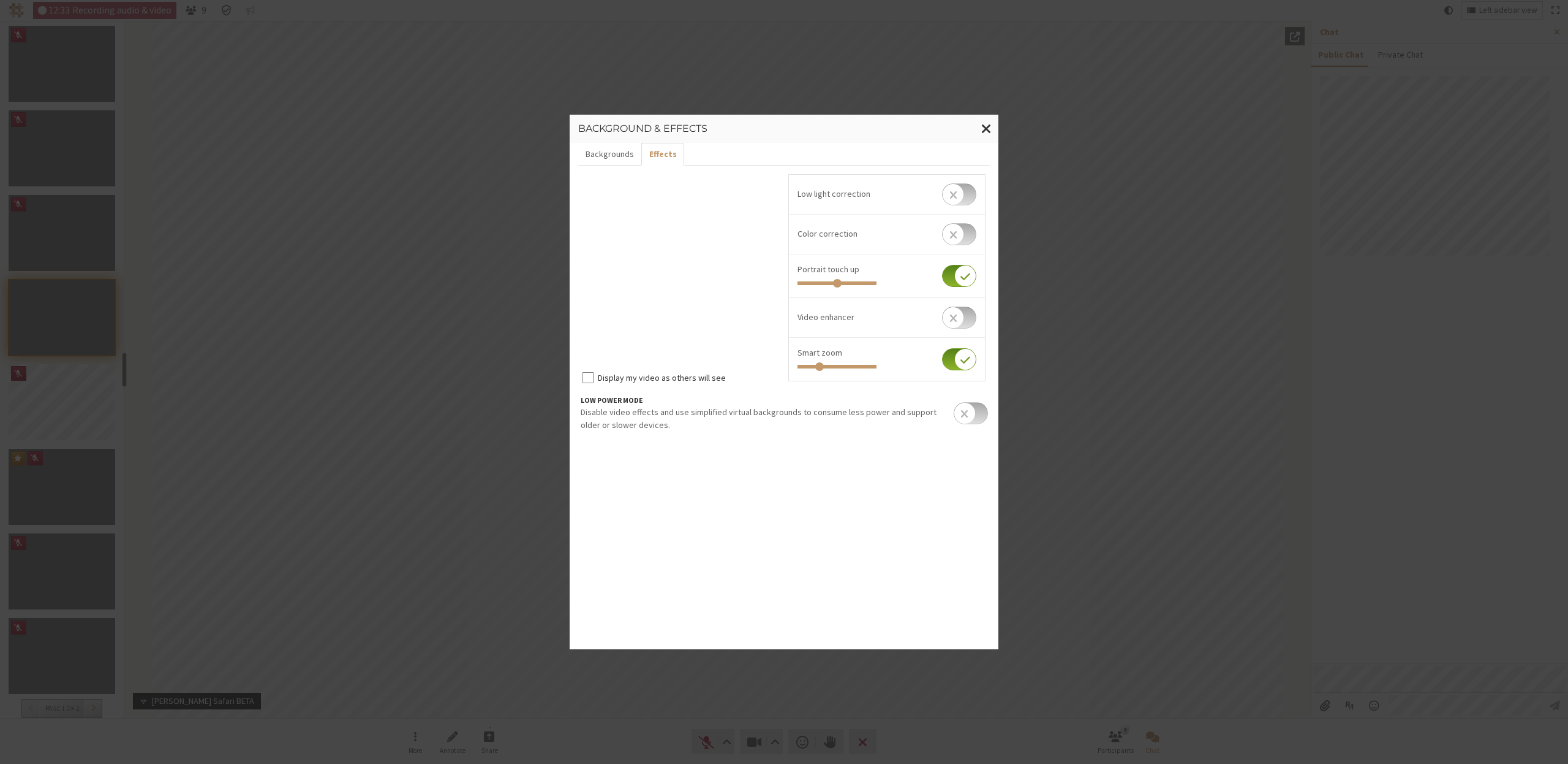
click at [942, 364] on input "checkbox" at bounding box center [959, 359] width 34 height 22
checkbox input "false"
click at [985, 129] on span "Close modal" at bounding box center [987, 128] width 10 height 15
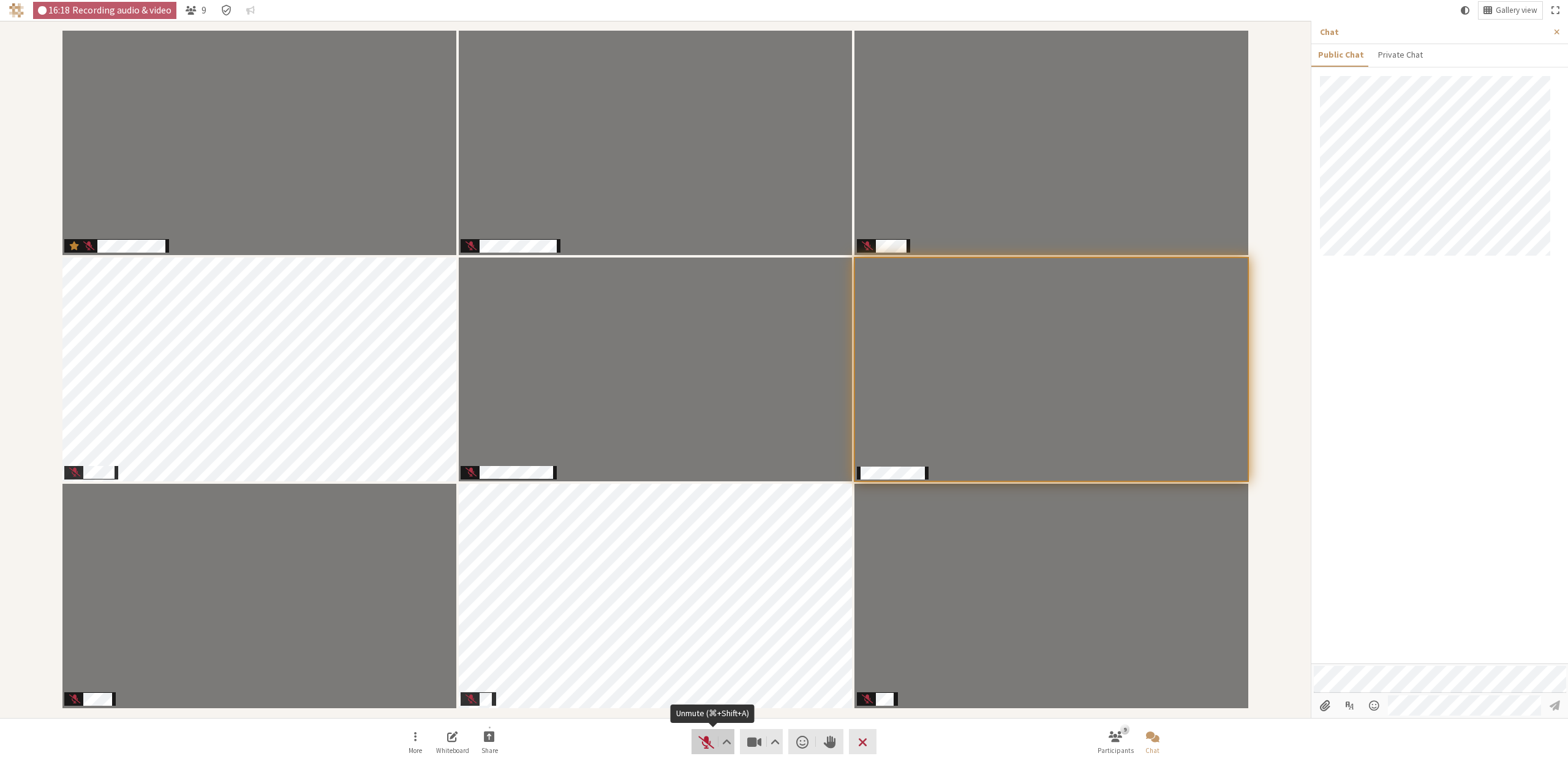
click at [702, 747] on span "Unmute (⌘+Shift+A)" at bounding box center [706, 741] width 17 height 17
click at [572, 735] on nav "More Whiteboard Share Audio Video Send a reaction Raise hand Leave 9 Participan…" at bounding box center [784, 741] width 772 height 46
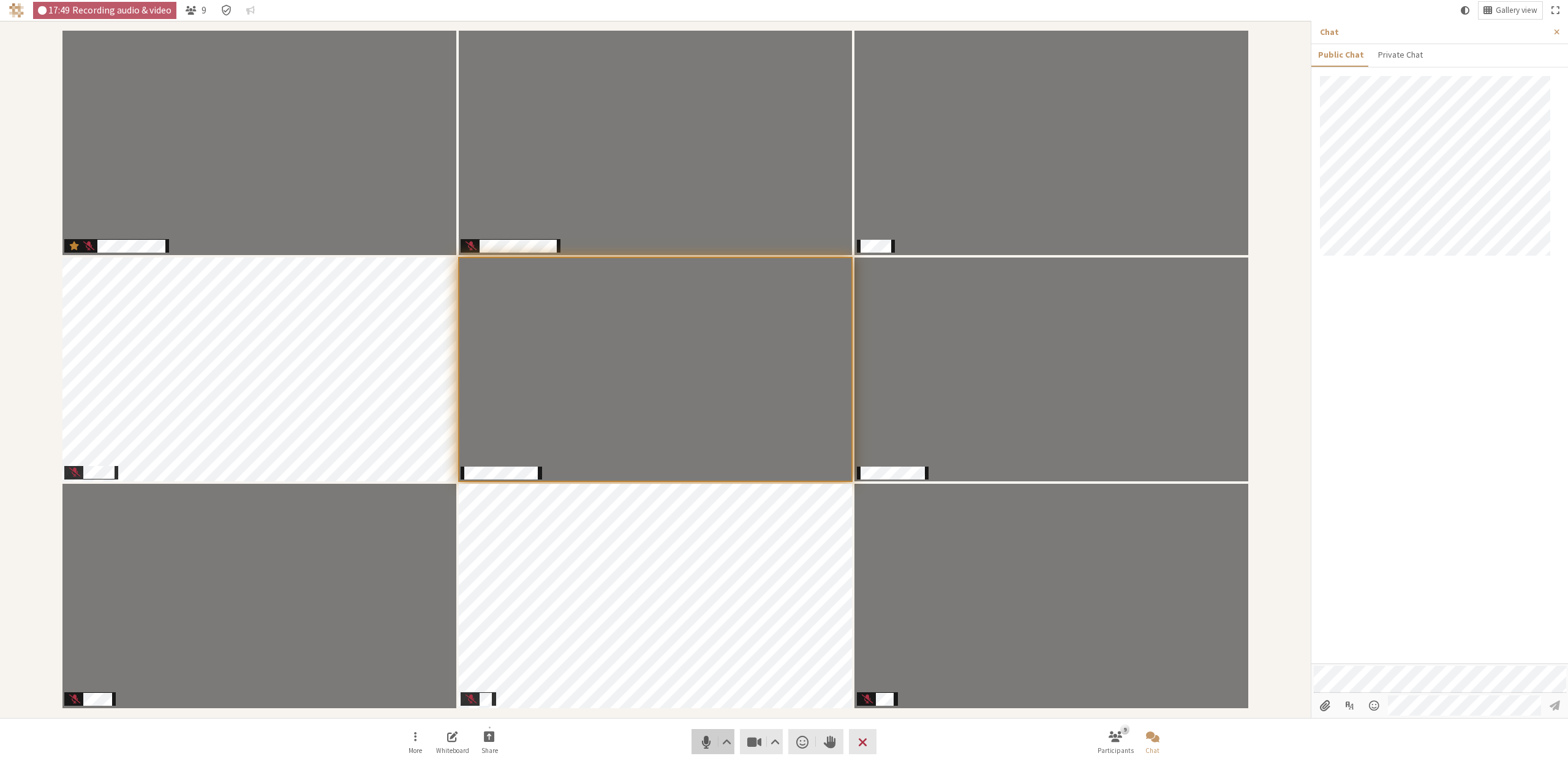
click at [705, 738] on span "Mute (⌘+Shift+A)" at bounding box center [706, 741] width 17 height 17
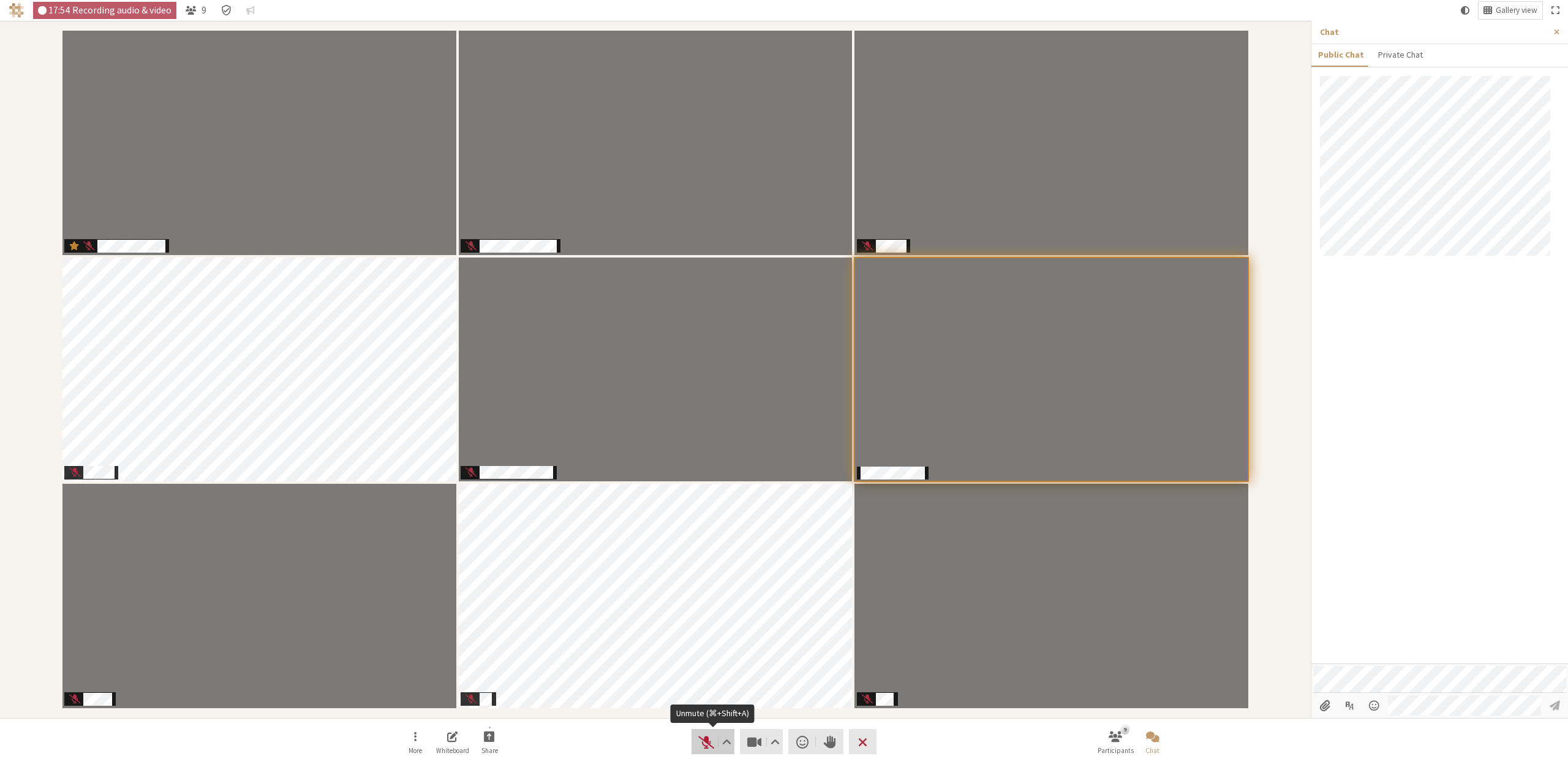
click at [701, 738] on span "Unmute (⌘+Shift+A)" at bounding box center [706, 741] width 17 height 17
click at [706, 743] on span "Mute (⌘+Shift+A)" at bounding box center [706, 741] width 17 height 17
click at [703, 740] on span "Unmute (⌘+Shift+A)" at bounding box center [706, 741] width 17 height 17
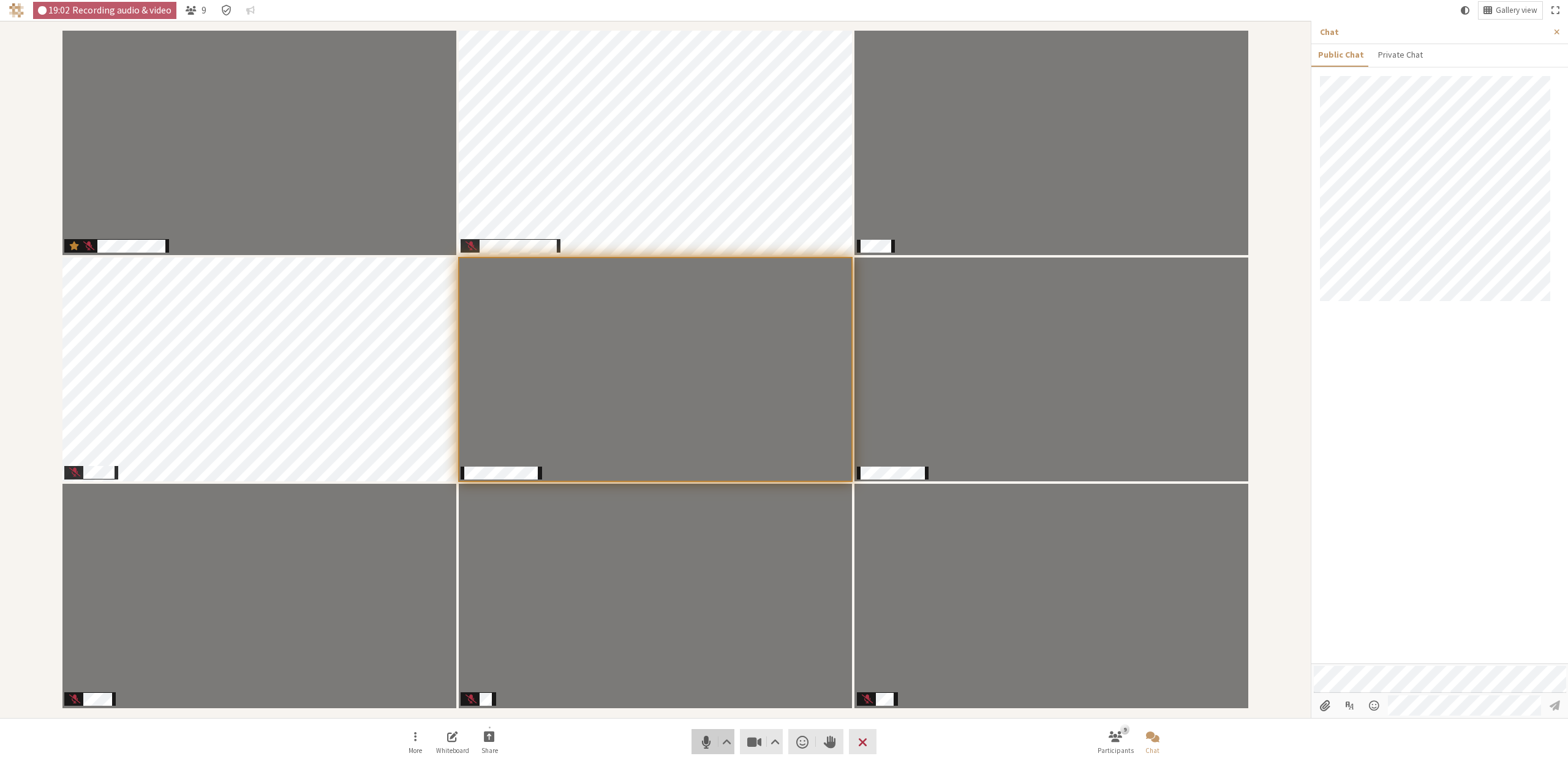
click at [700, 738] on span "Mute (⌘+Shift+A)" at bounding box center [706, 741] width 17 height 17
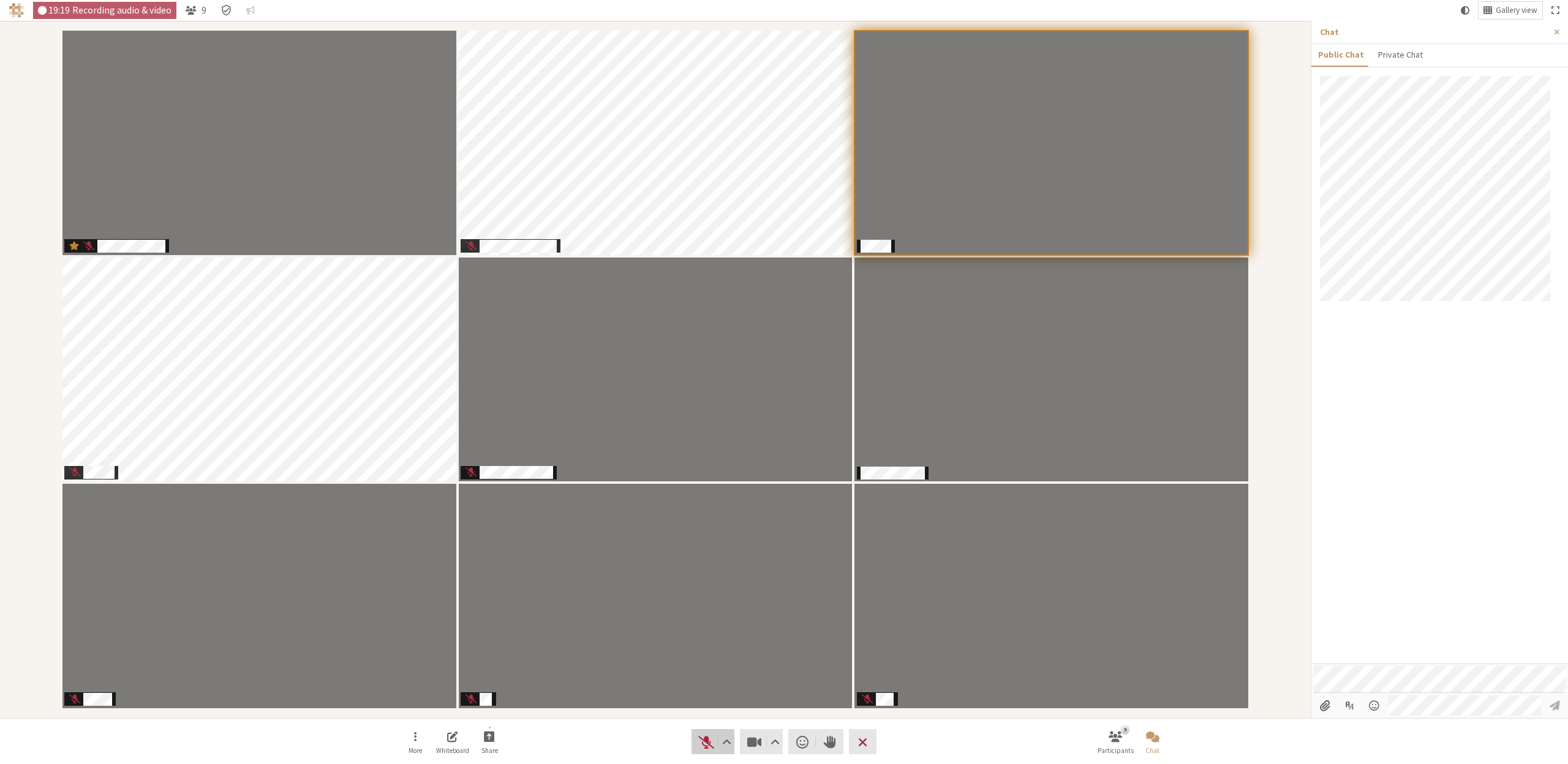
click at [703, 738] on span "Unmute (⌘+Shift+A)" at bounding box center [706, 741] width 17 height 17
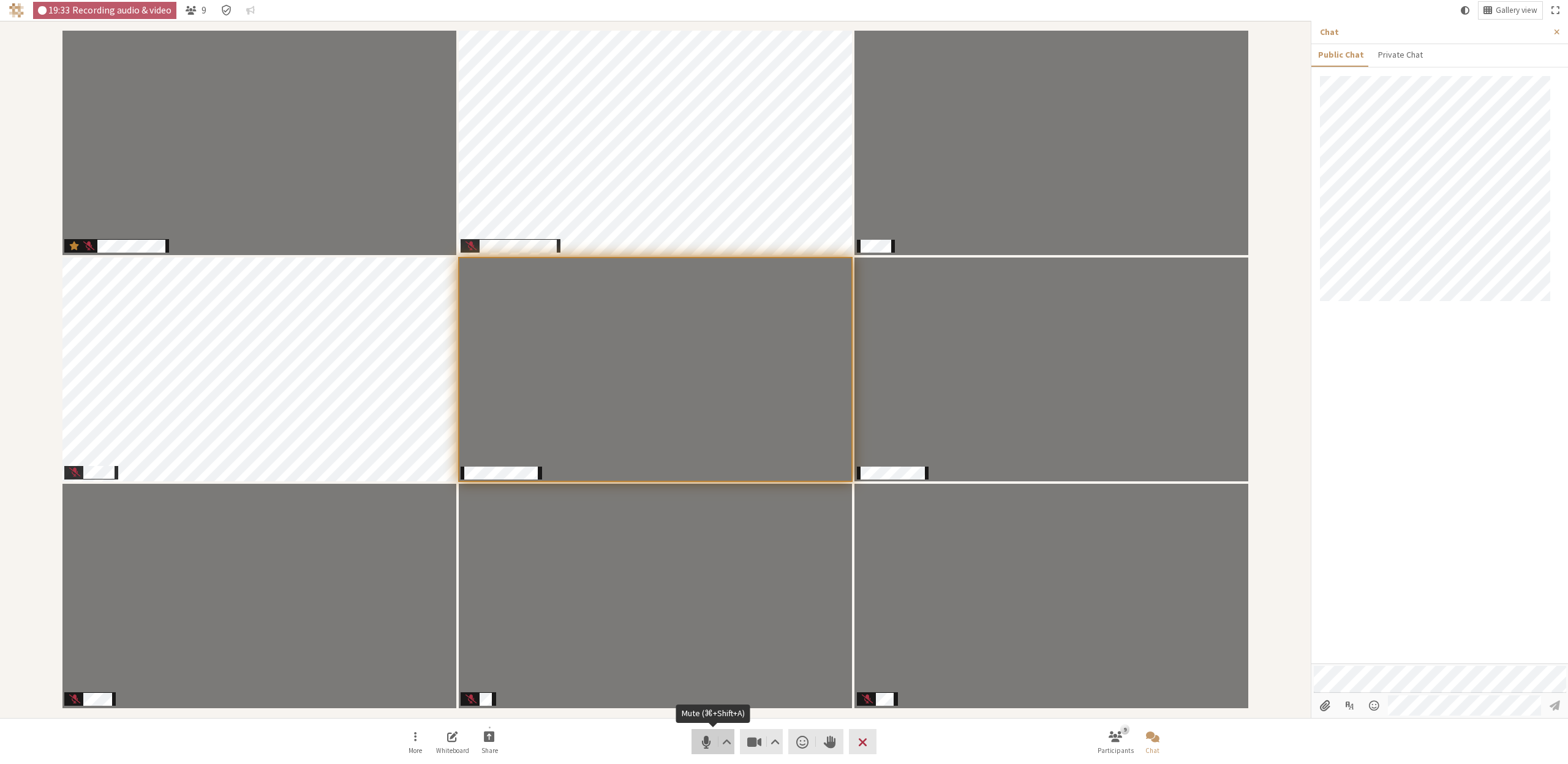
click at [705, 739] on span "Mute (⌘+Shift+A)" at bounding box center [706, 741] width 17 height 17
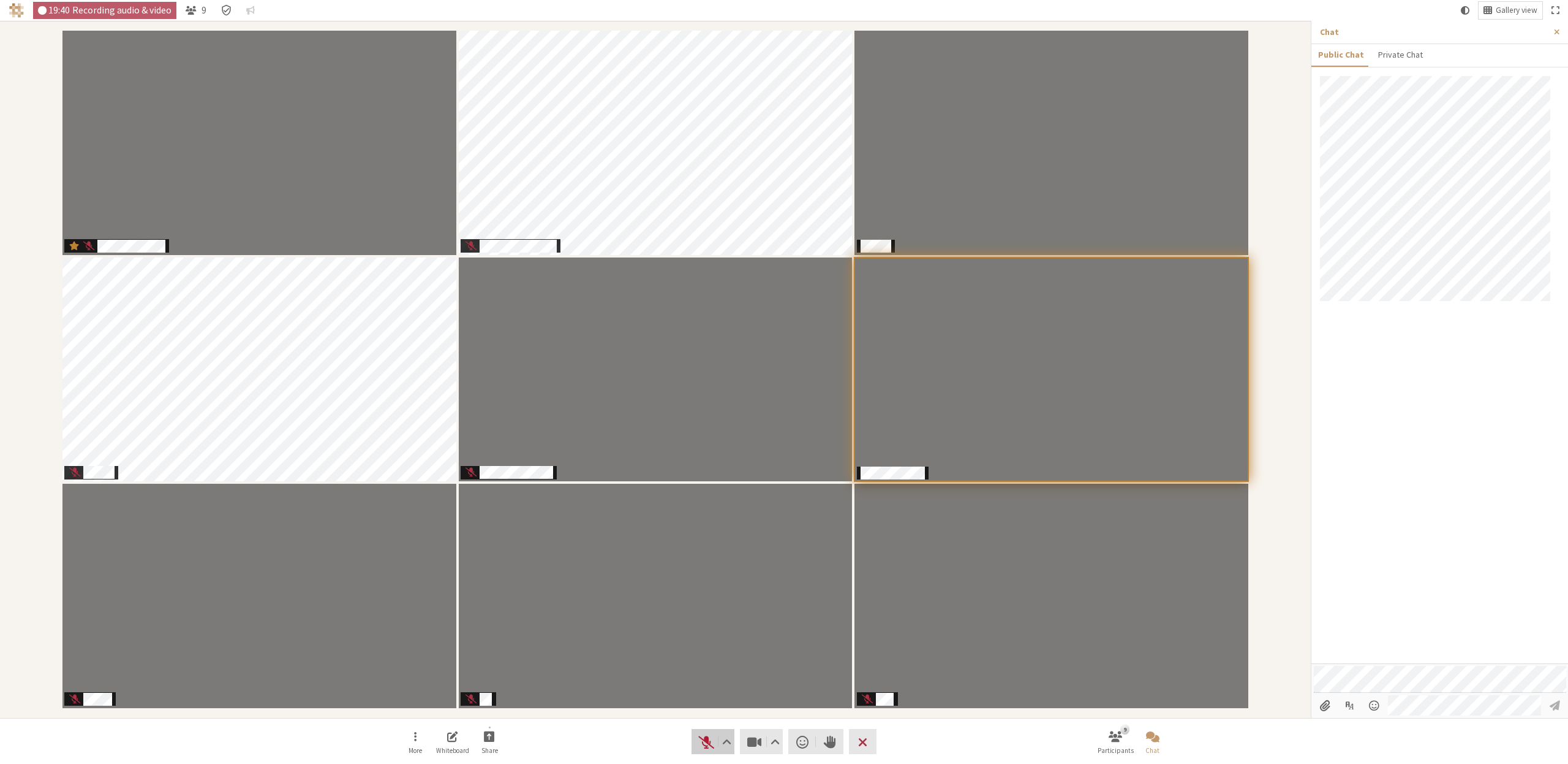
click at [696, 737] on button "Audio" at bounding box center [712, 741] width 43 height 25
click at [703, 734] on span "Mute (⌘+Shift+A)" at bounding box center [706, 741] width 17 height 17
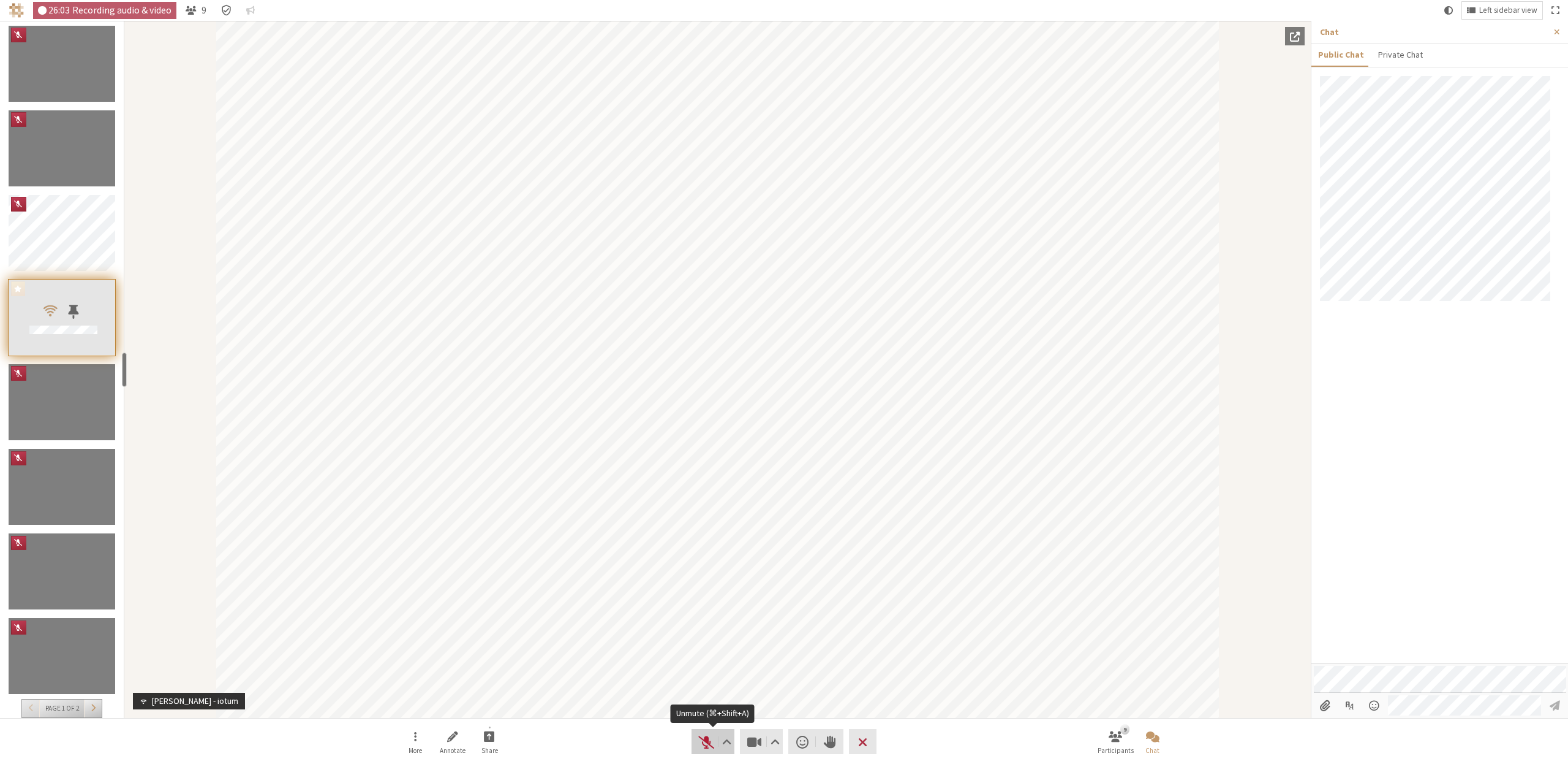
click at [702, 741] on span "Unmute (⌘+Shift+A)" at bounding box center [706, 741] width 17 height 17
click at [711, 743] on span "Mute (⌘+Shift+A)" at bounding box center [706, 741] width 17 height 17
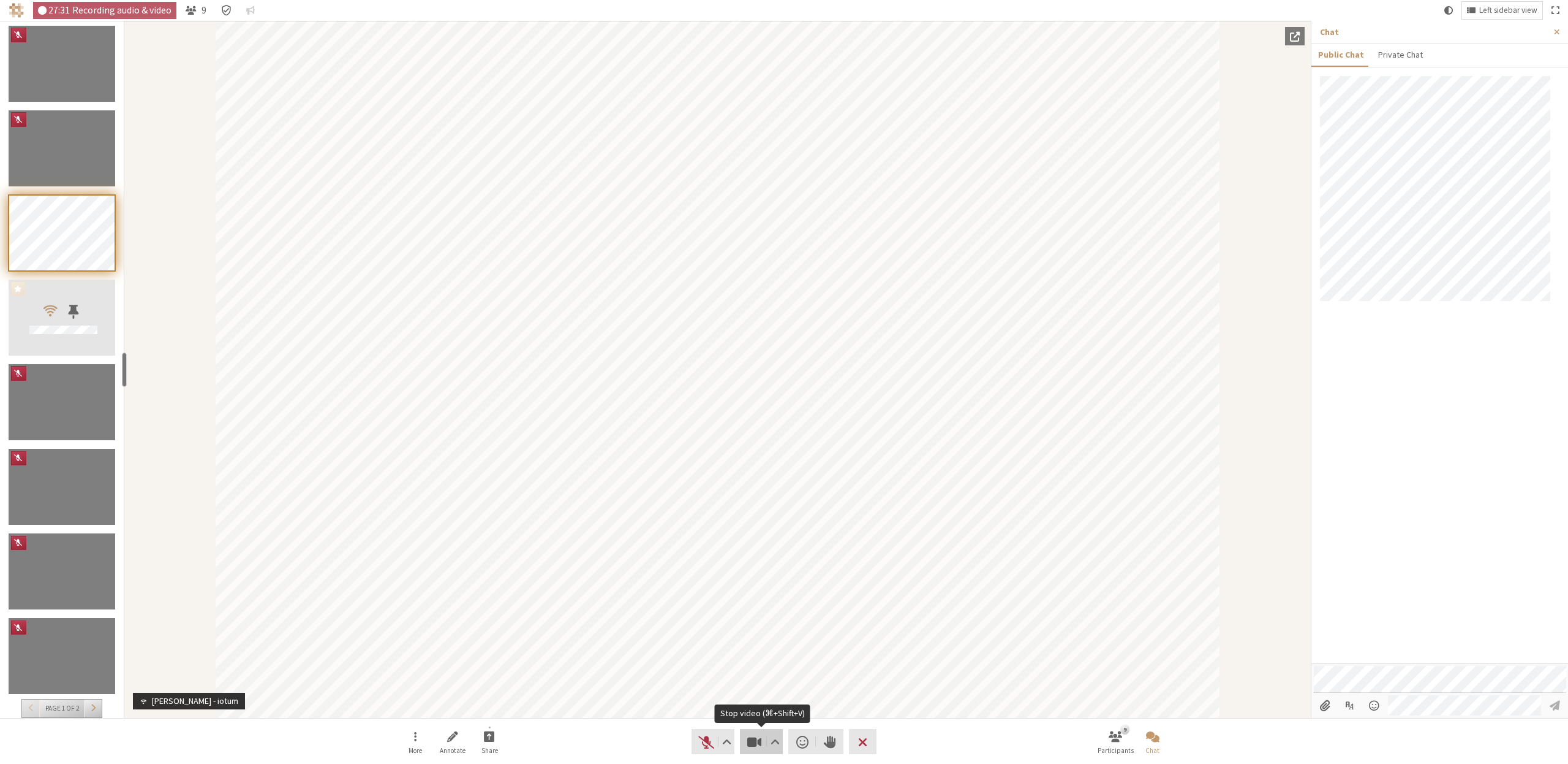
drag, startPoint x: 744, startPoint y: 738, endPoint x: 678, endPoint y: 759, distance: 69.3
click at [745, 738] on button "Video" at bounding box center [761, 741] width 43 height 25
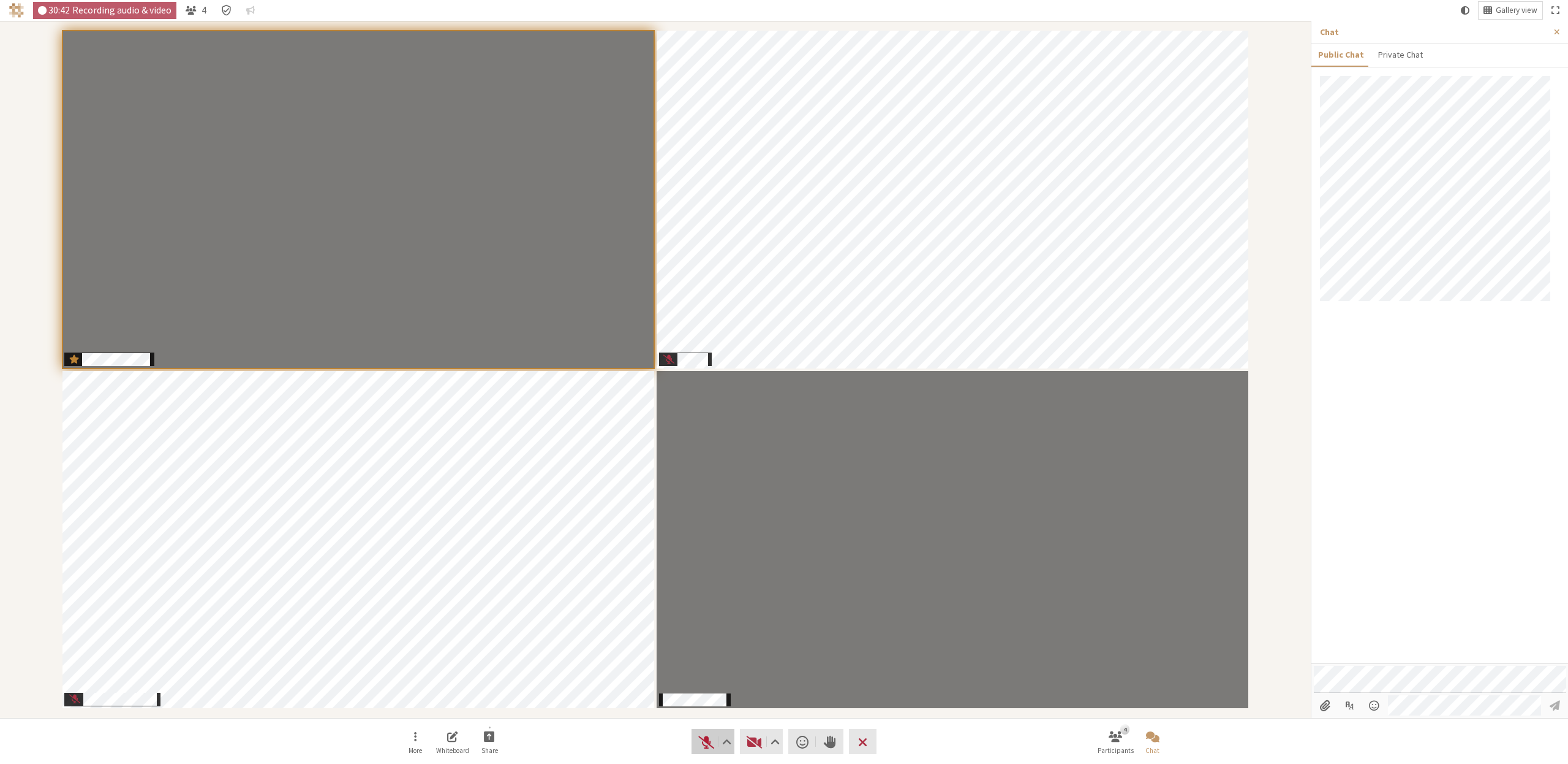
click at [707, 740] on span "Unmute (⌘+Shift+A)" at bounding box center [706, 741] width 17 height 17
click at [696, 744] on button "Audio" at bounding box center [712, 741] width 43 height 25
click at [697, 730] on button "Audio" at bounding box center [712, 741] width 43 height 25
